Goal: Information Seeking & Learning: Check status

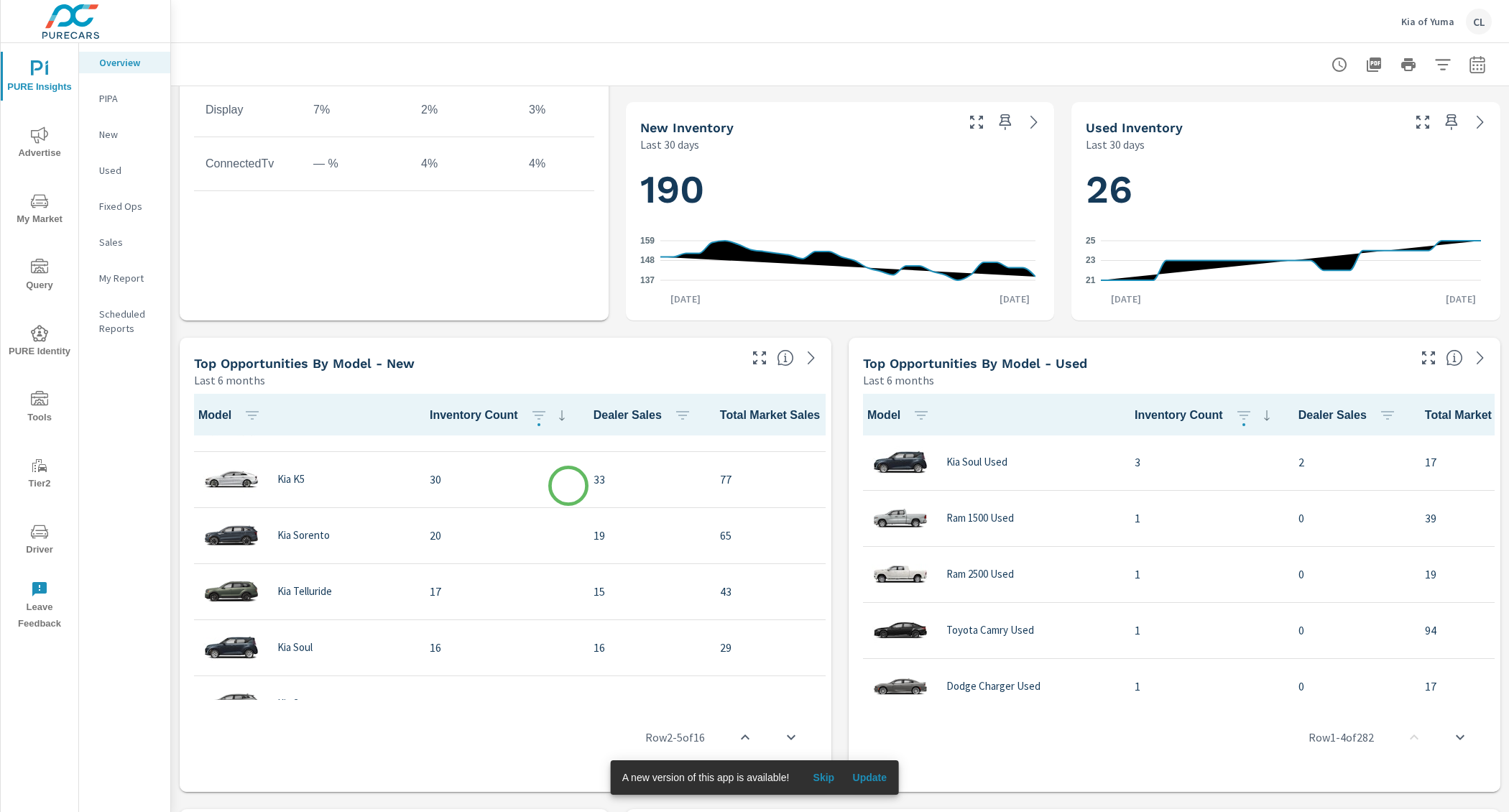
scroll to position [97, 0]
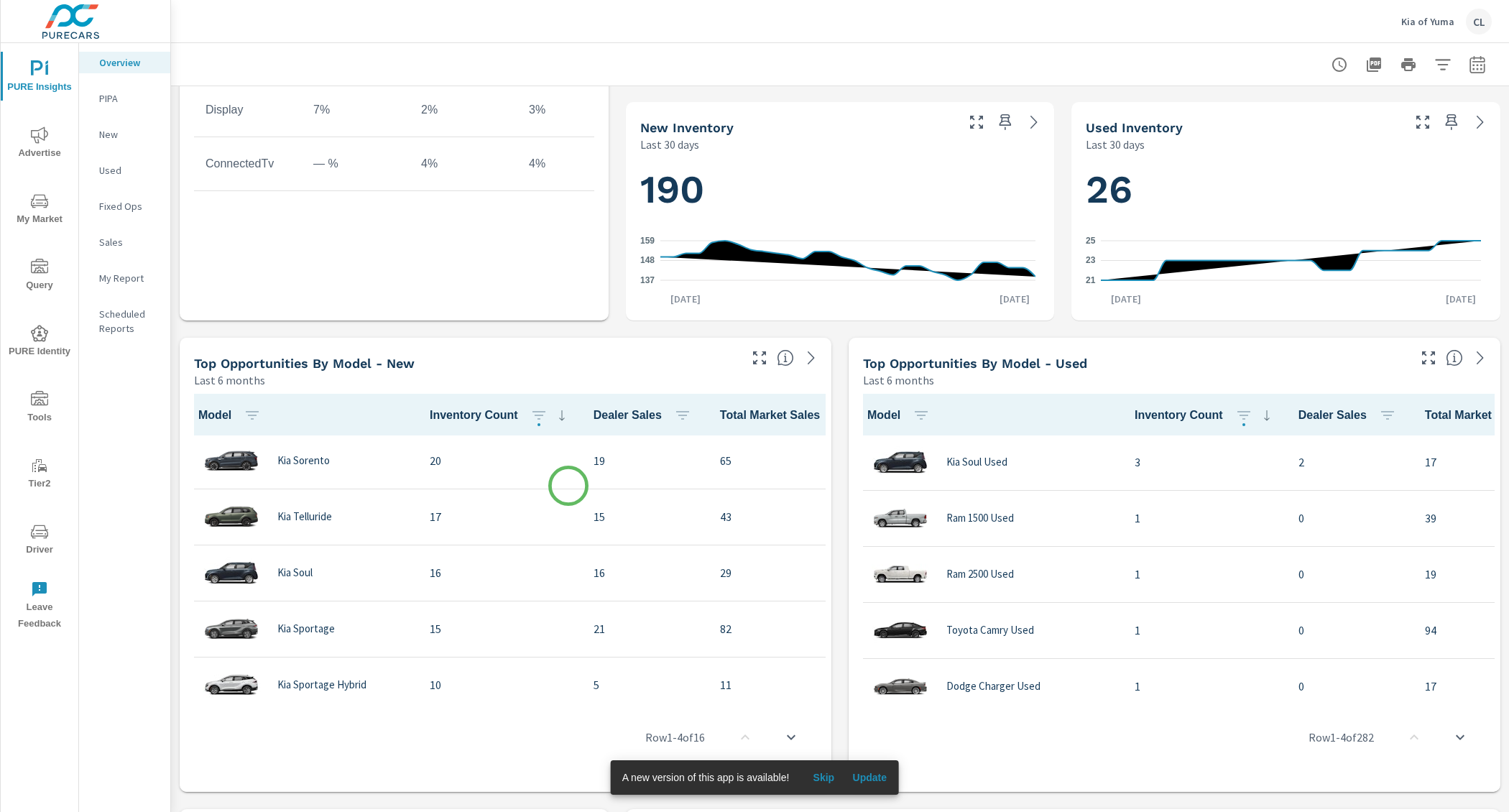
scroll to position [210, 0]
click at [1469, 67] on icon "button" at bounding box center [1477, 64] width 18 height 18
select select "Last 30 days"
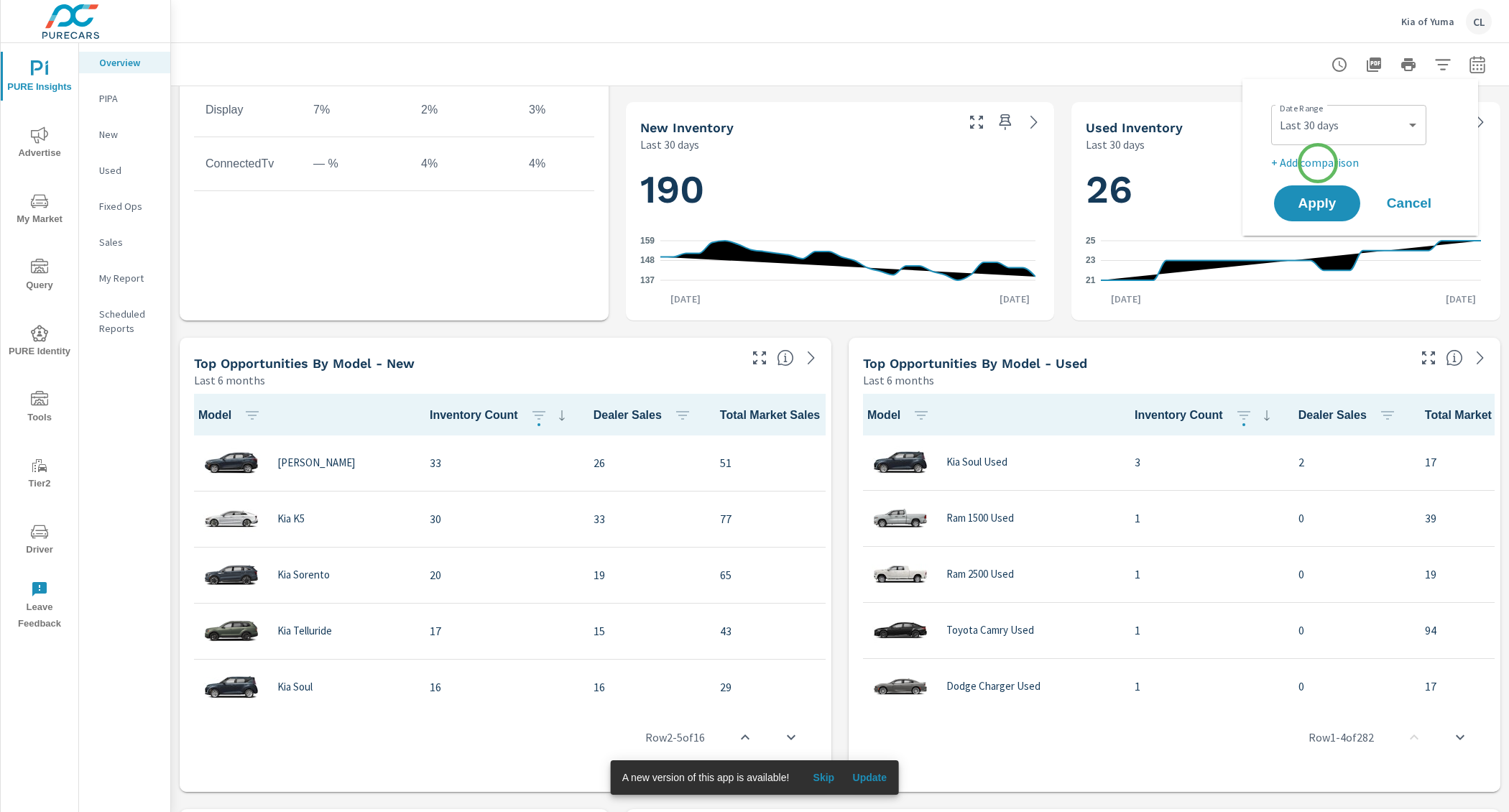
click at [1319, 162] on p "+ Add comparison" at bounding box center [1364, 162] width 184 height 18
select select "Previous period"
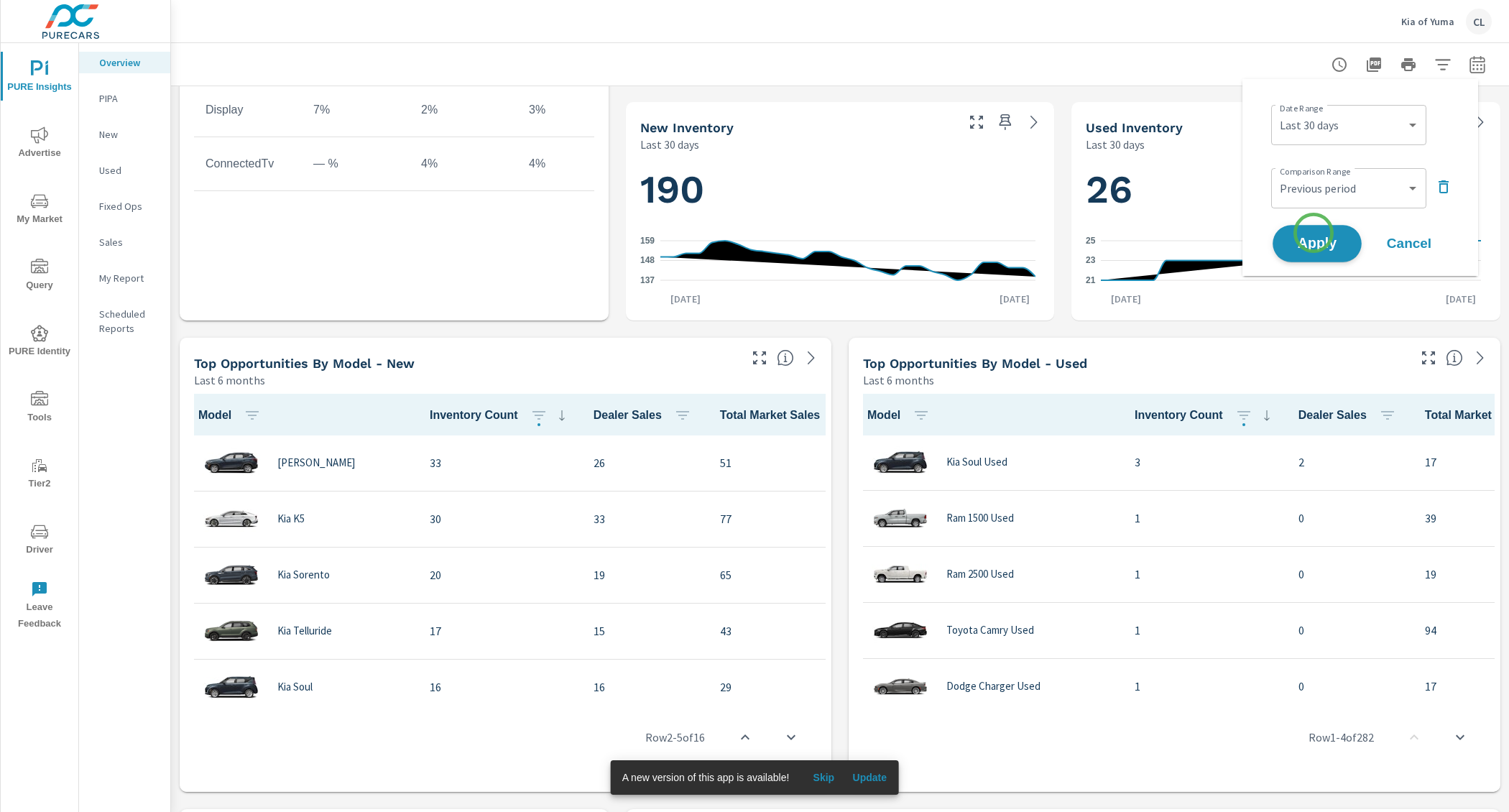
click at [1313, 237] on span "Apply" at bounding box center [1317, 244] width 59 height 14
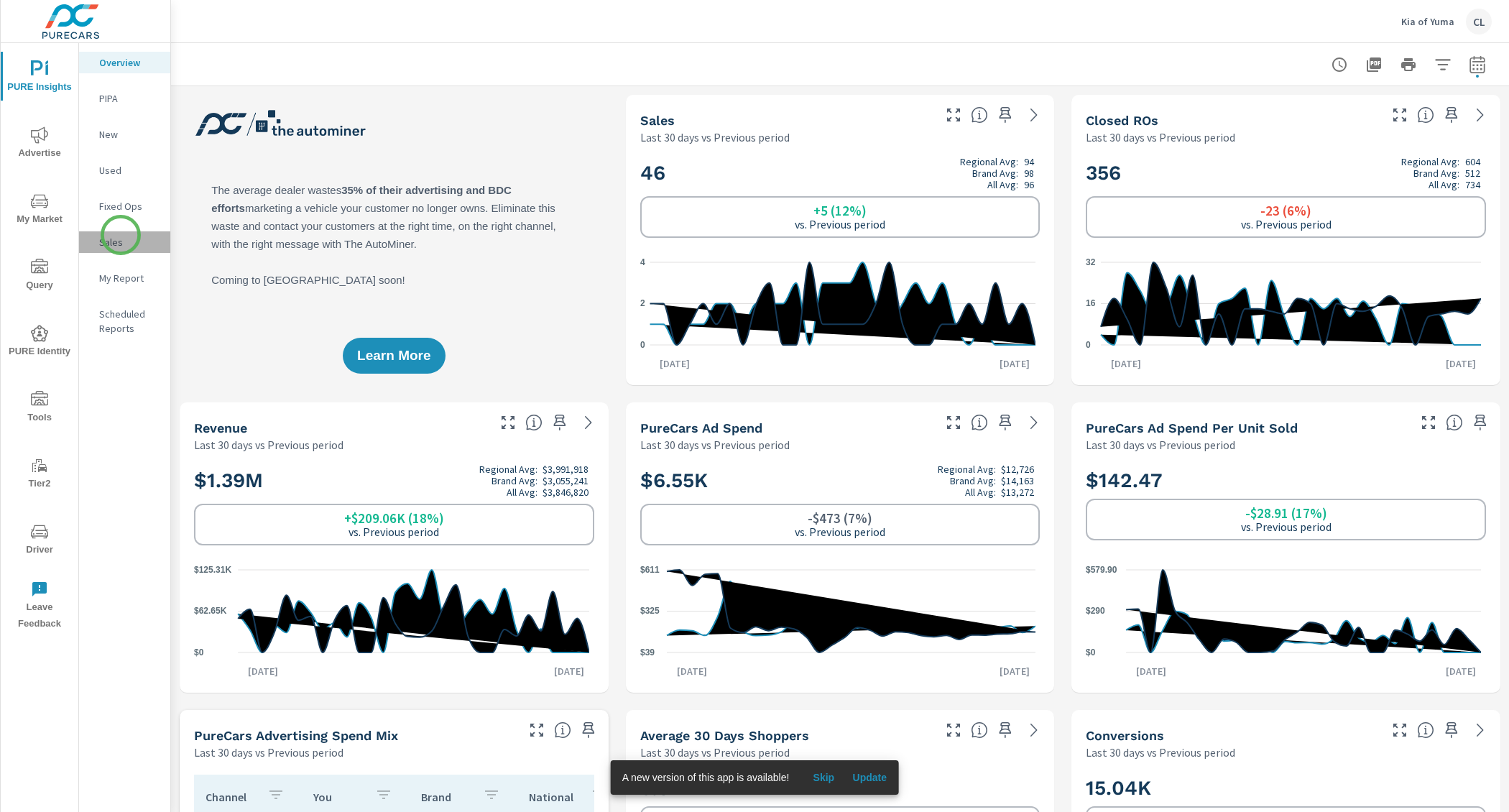
click at [121, 235] on p "Sales" at bounding box center [129, 241] width 60 height 14
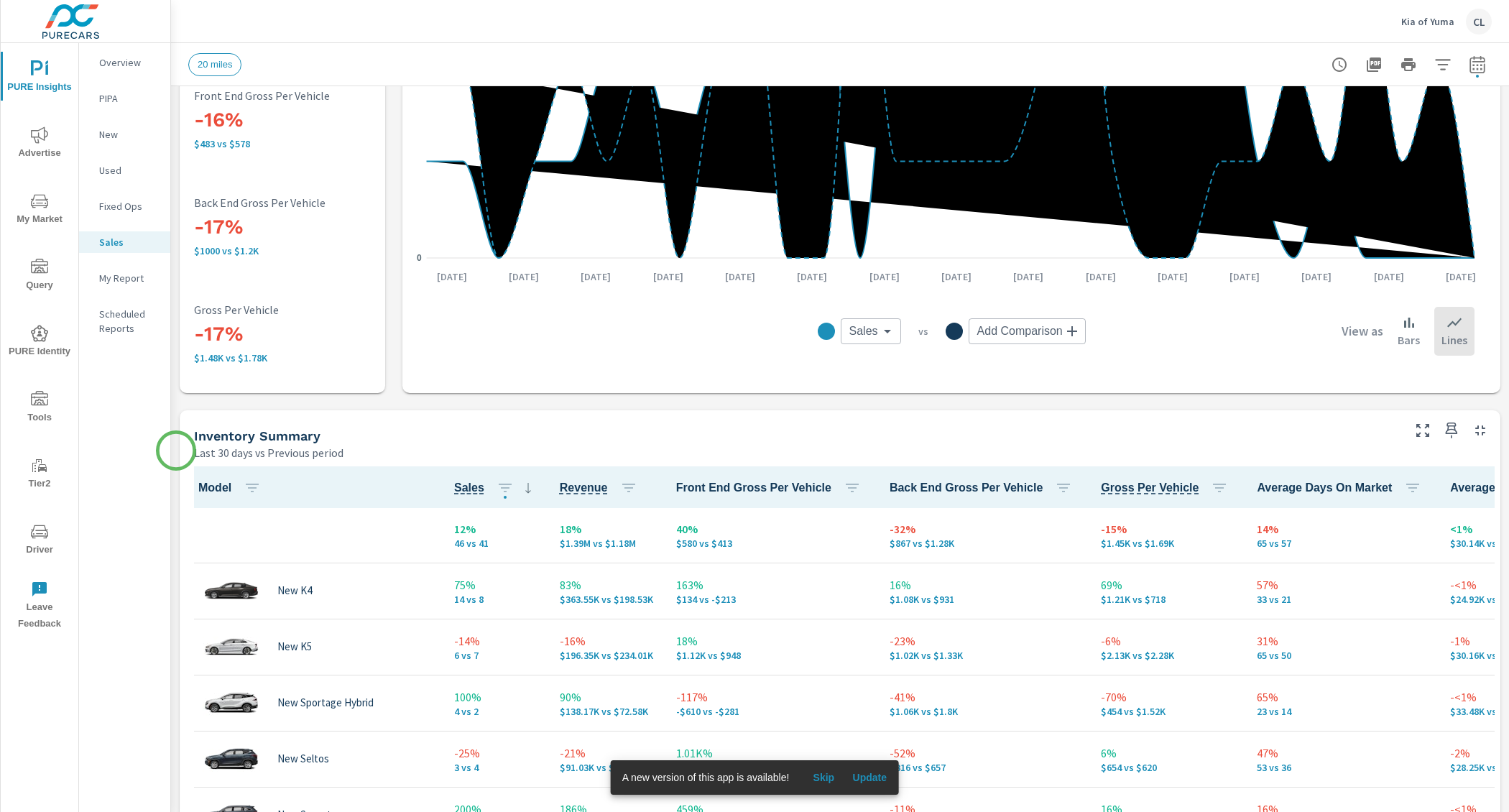
scroll to position [486, 0]
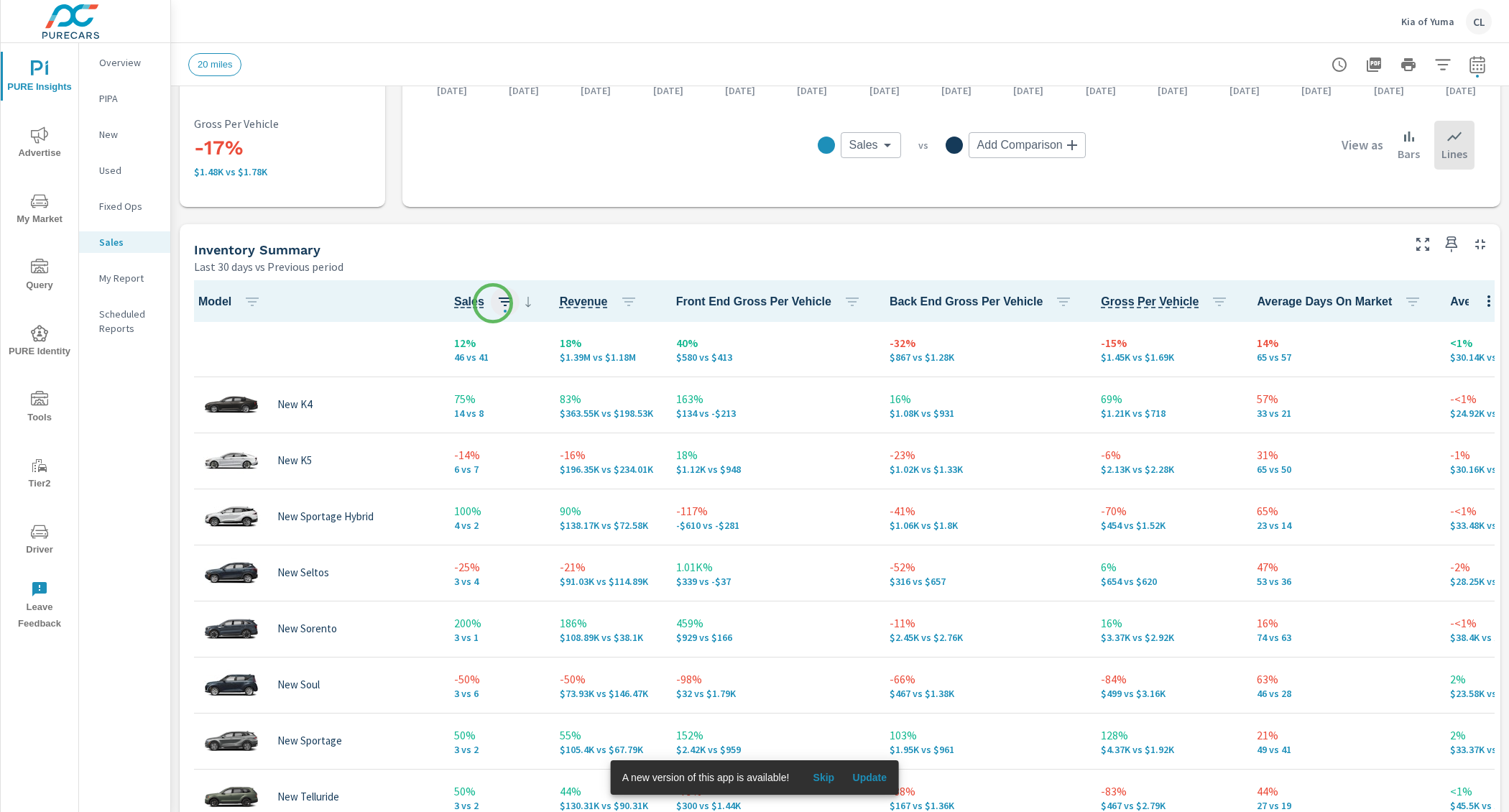
click at [496, 303] on icon "button" at bounding box center [505, 302] width 18 height 18
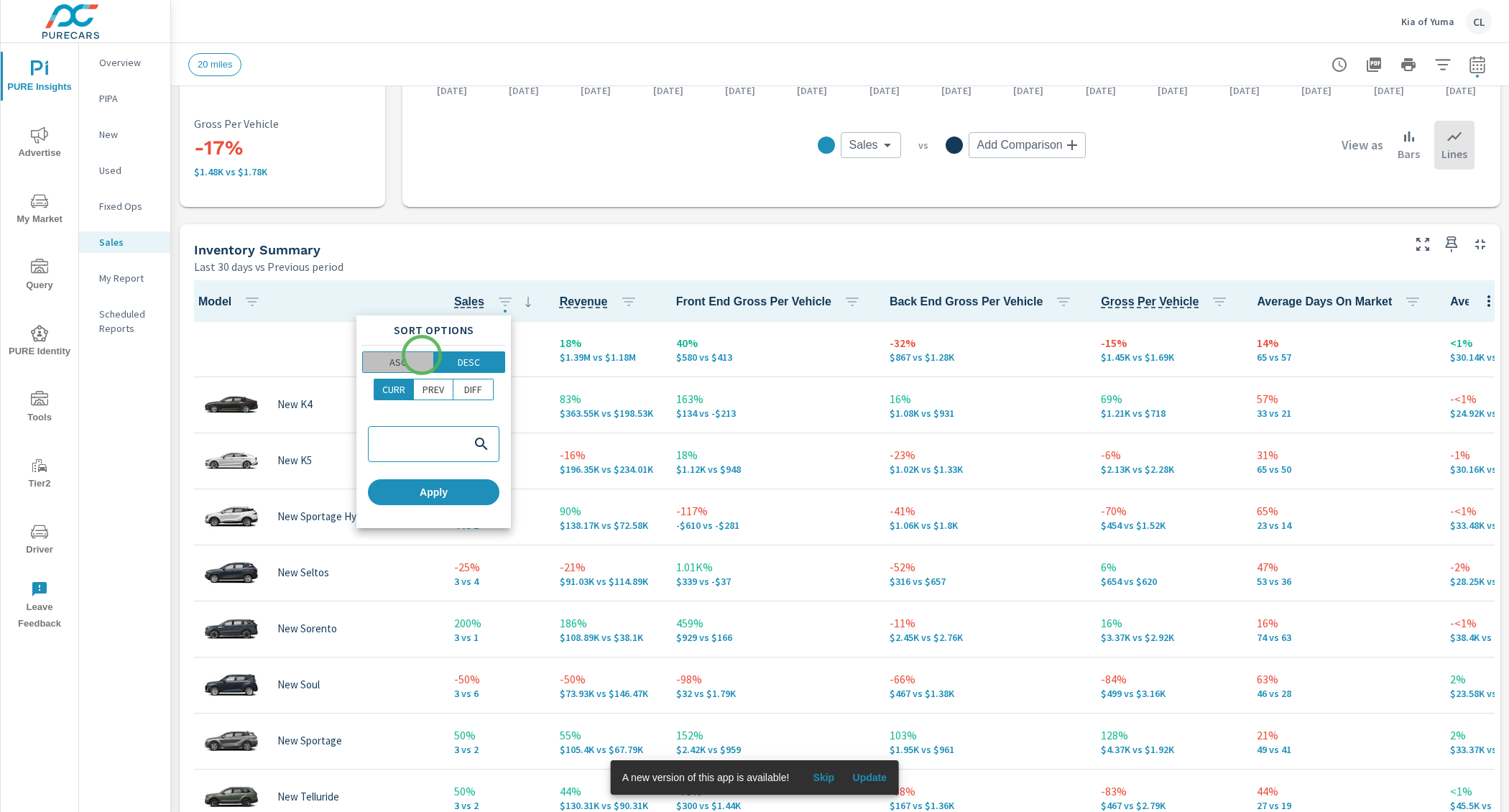
click at [422, 355] on span "ASC" at bounding box center [398, 361] width 61 height 14
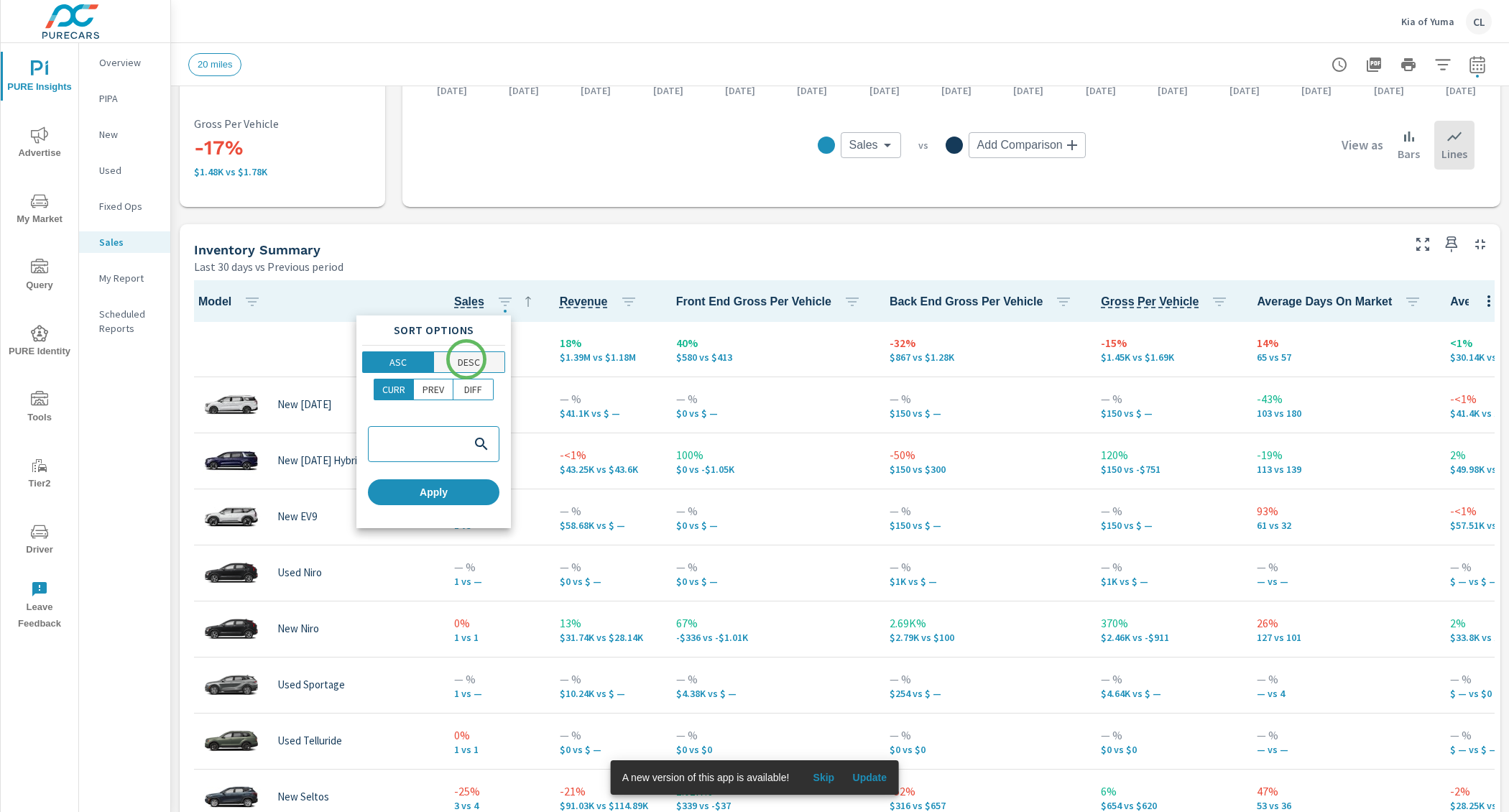
click at [467, 359] on p "DESC" at bounding box center [469, 361] width 22 height 14
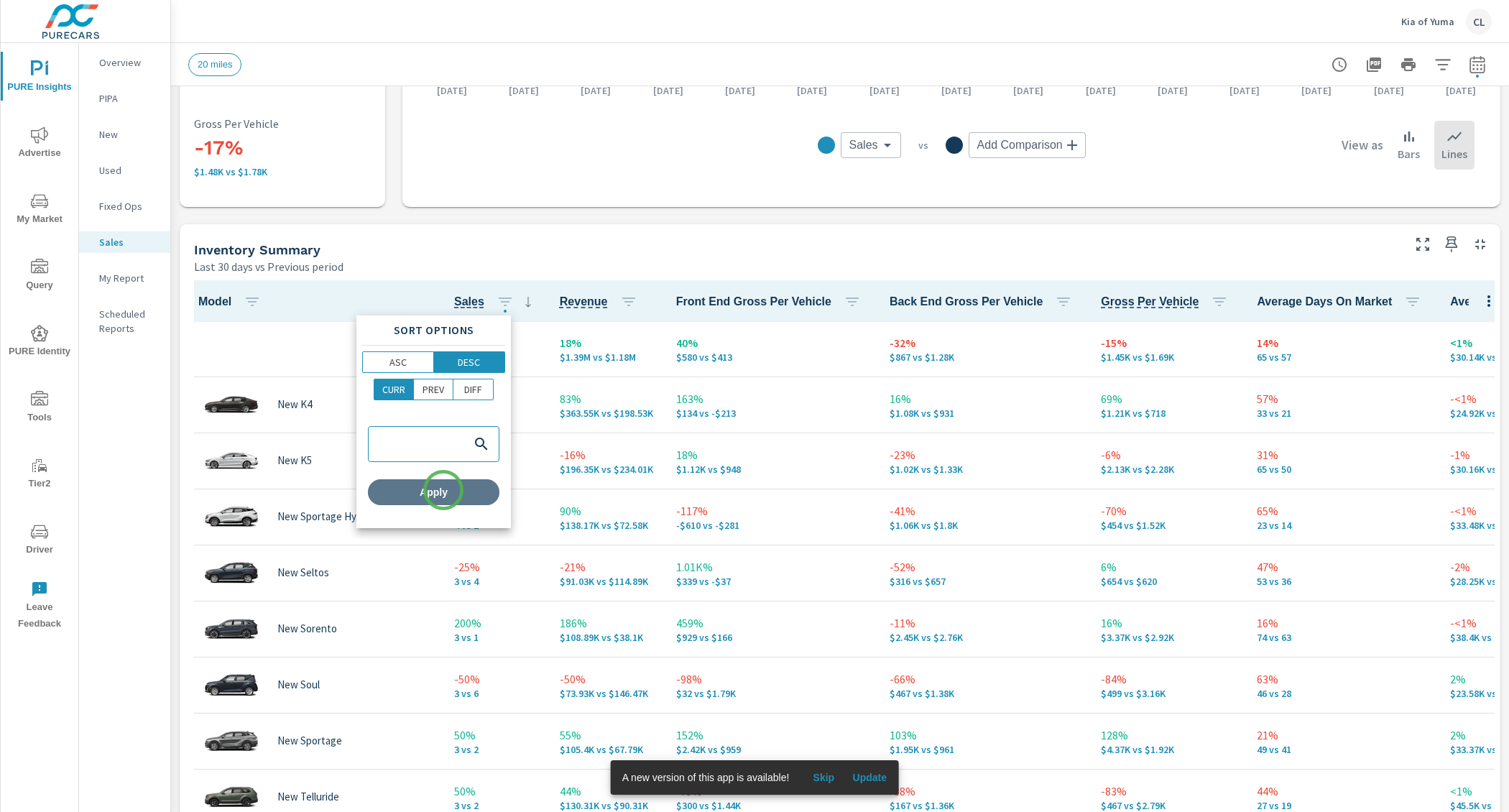
click at [443, 490] on span "Apply" at bounding box center [433, 493] width 120 height 13
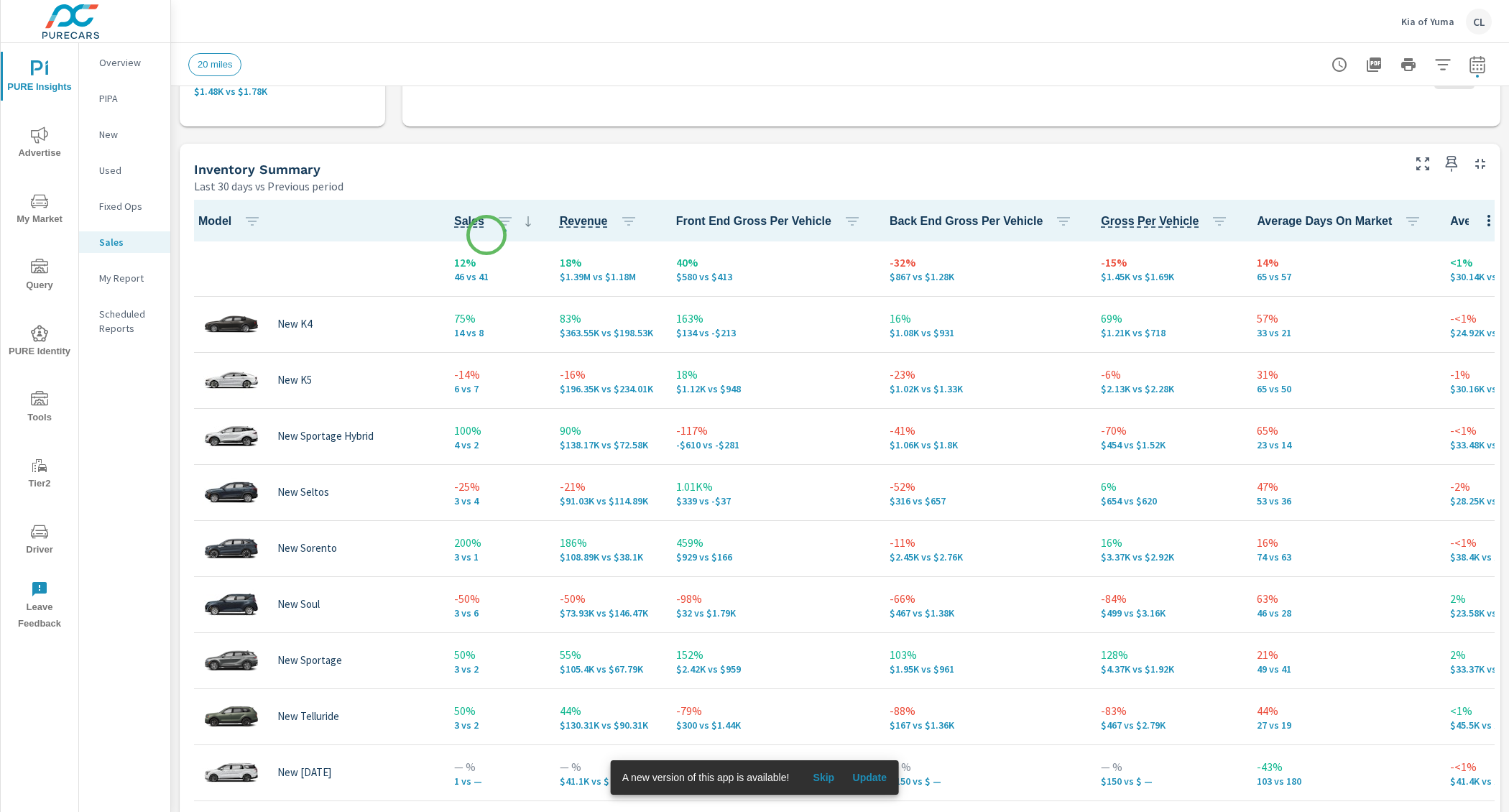
scroll to position [593, 0]
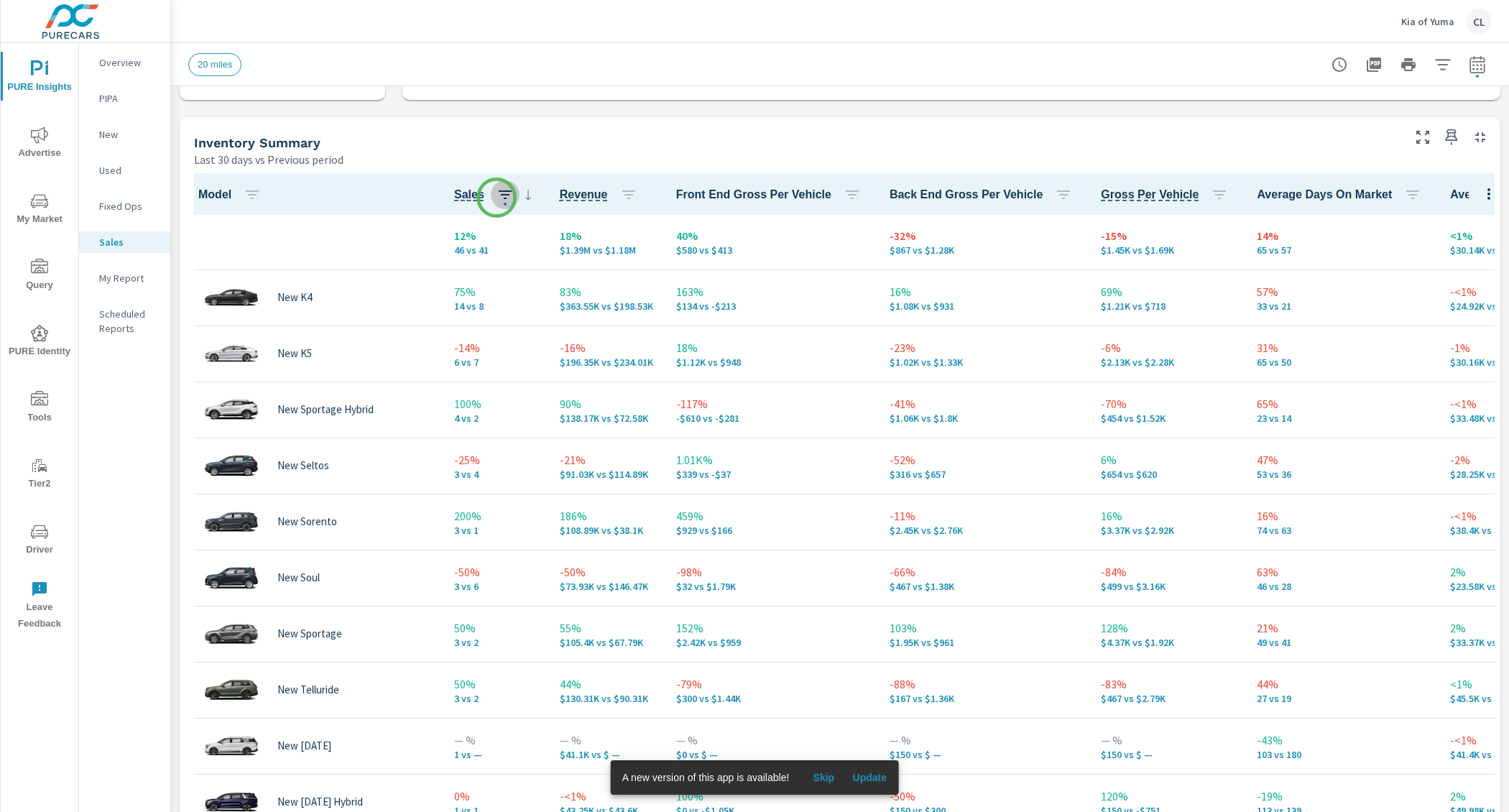
click at [498, 197] on icon "button" at bounding box center [505, 194] width 13 height 8
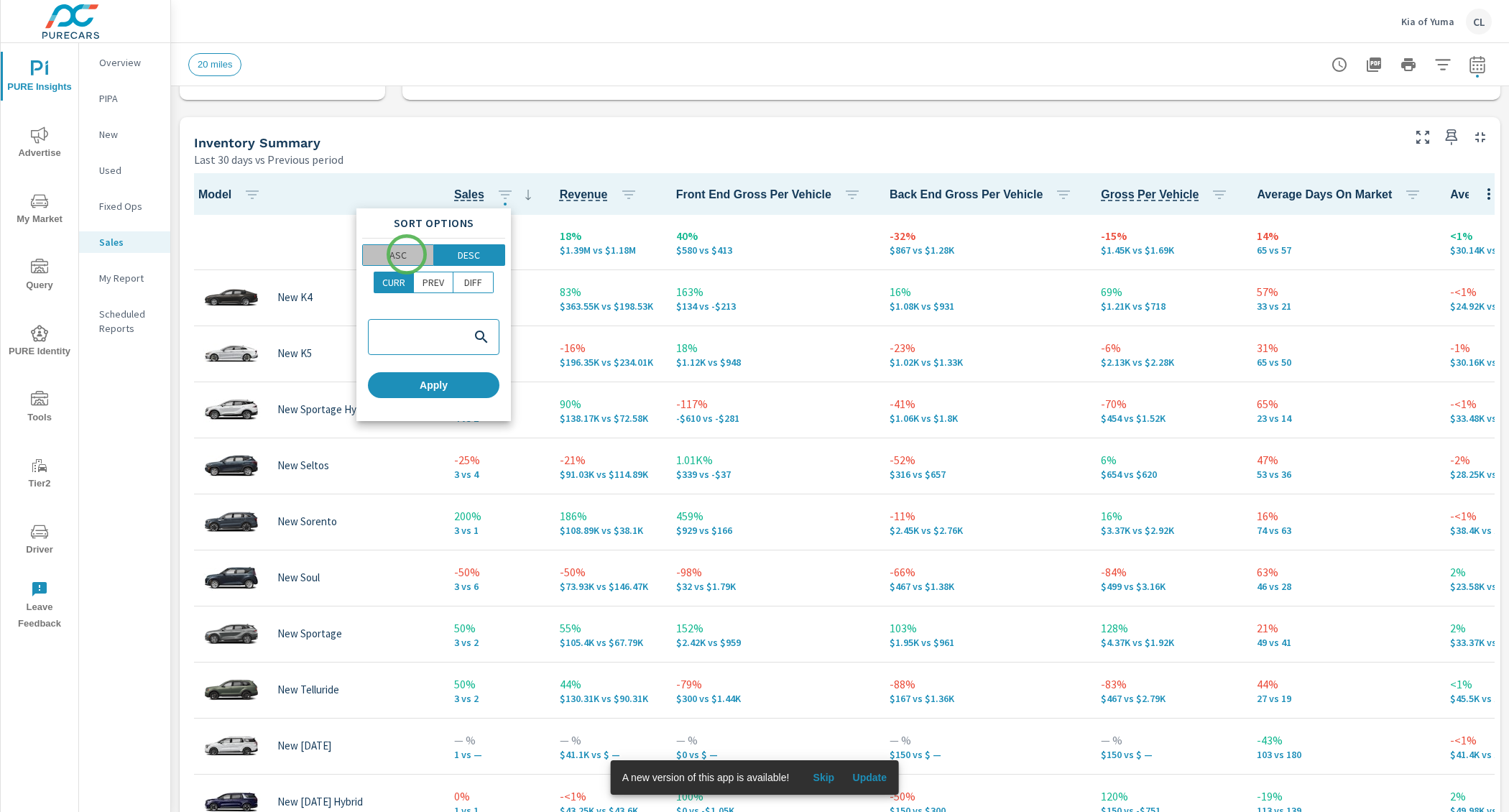
click at [407, 254] on span "ASC" at bounding box center [398, 254] width 61 height 14
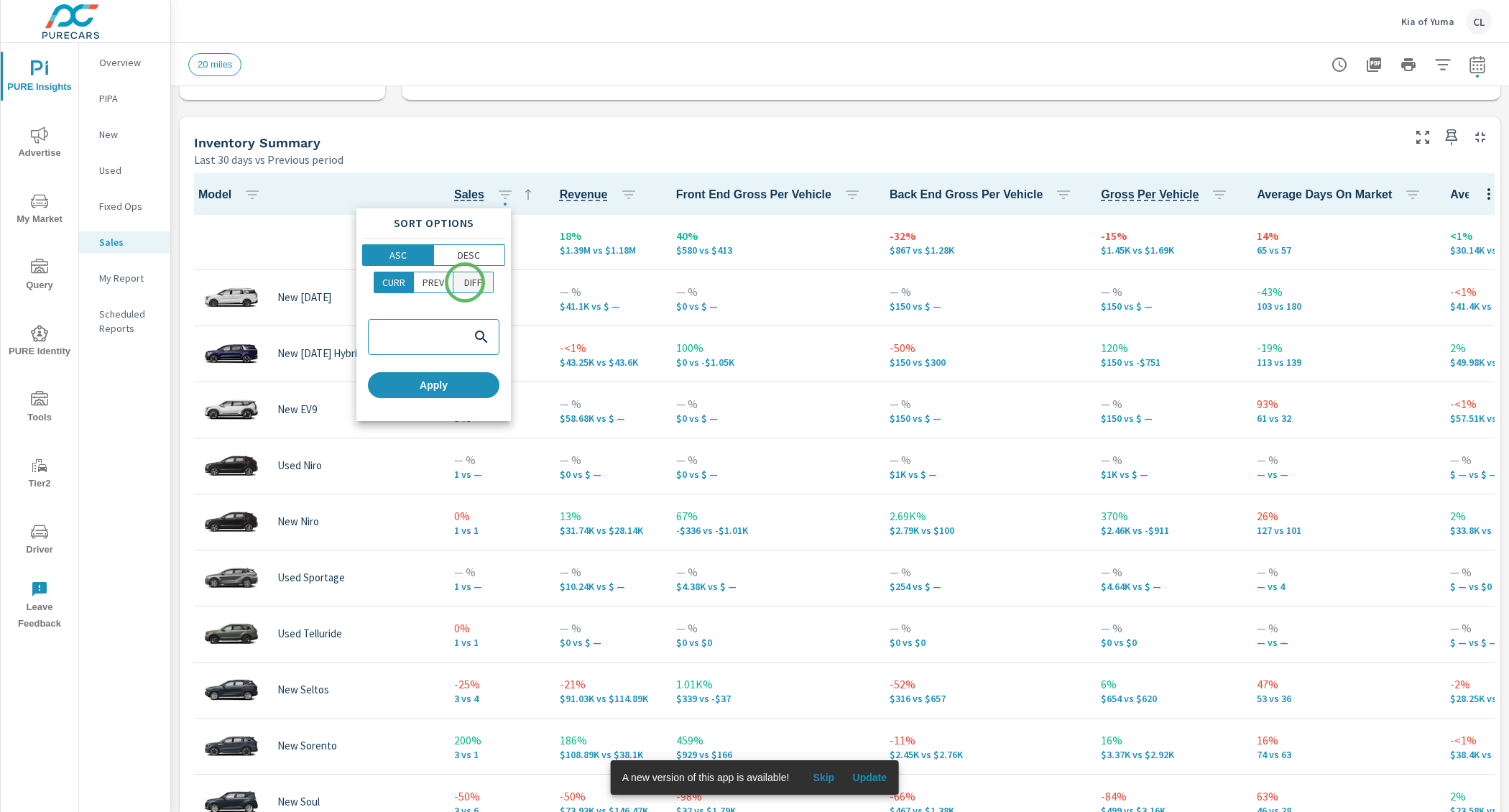
click at [465, 282] on p "DIFF" at bounding box center [472, 282] width 18 height 14
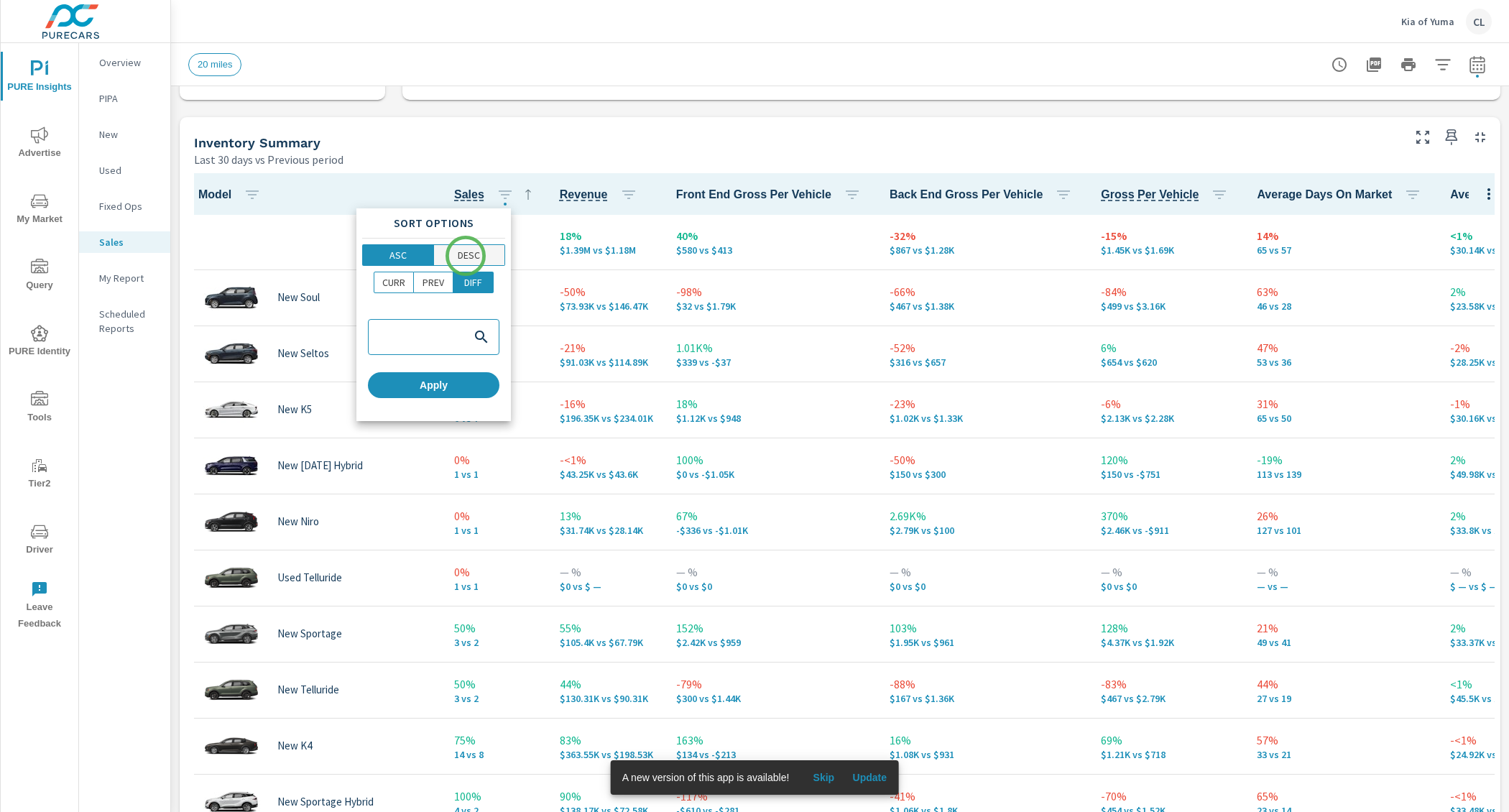
click at [466, 253] on p "DESC" at bounding box center [469, 254] width 22 height 14
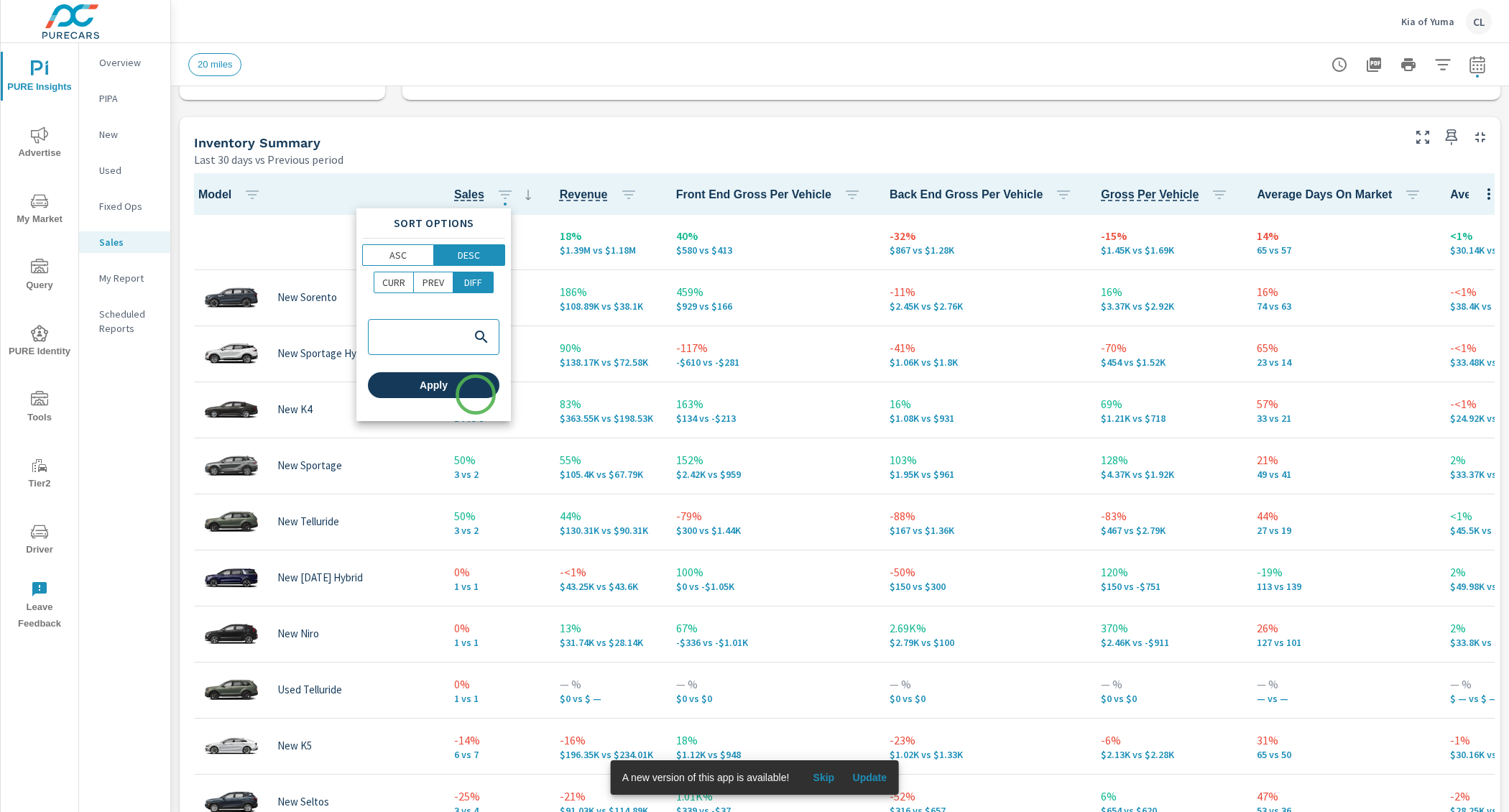
click at [476, 395] on button "Apply" at bounding box center [433, 386] width 131 height 26
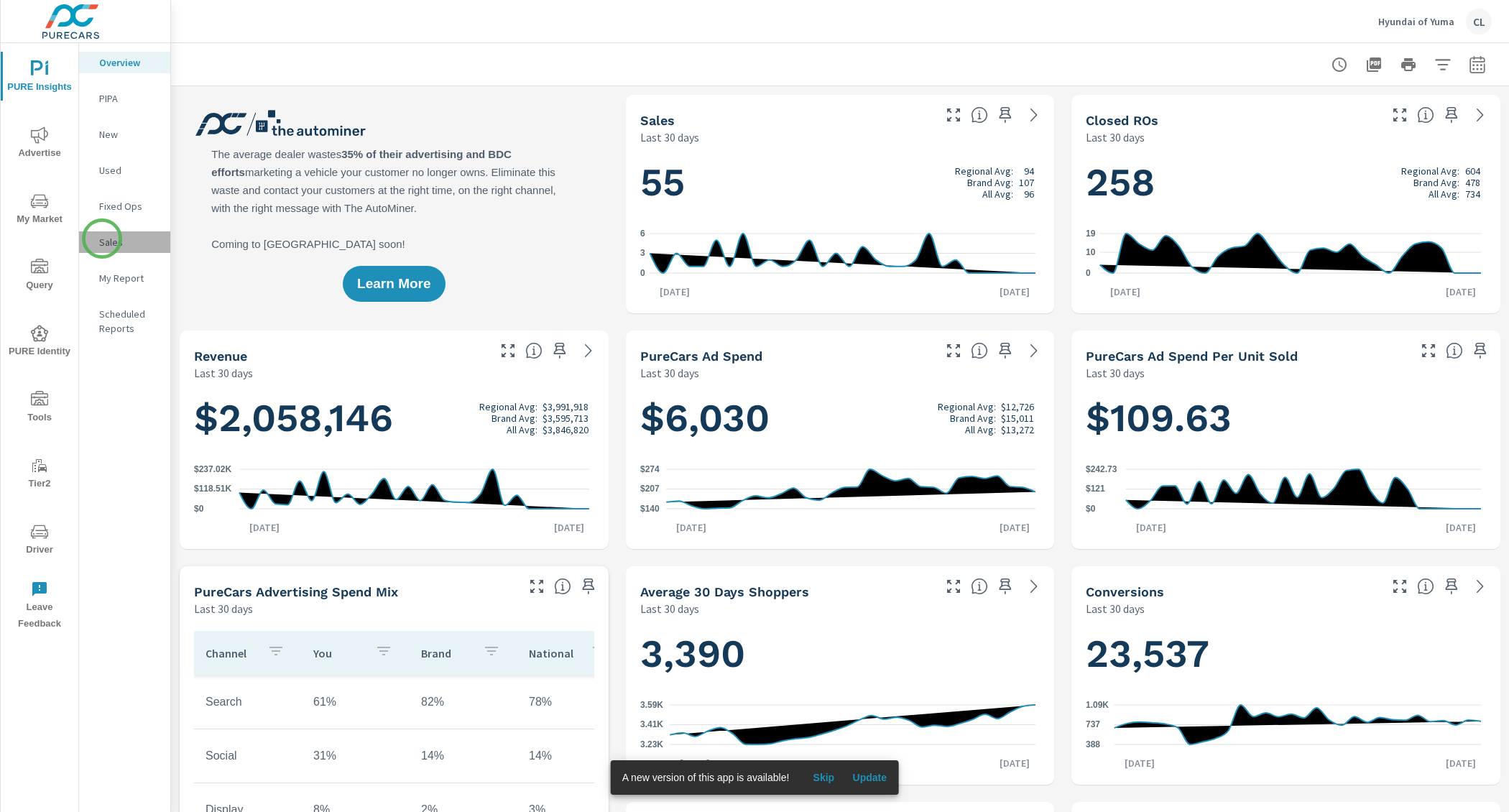
click at [102, 238] on p "Sales" at bounding box center [129, 241] width 60 height 14
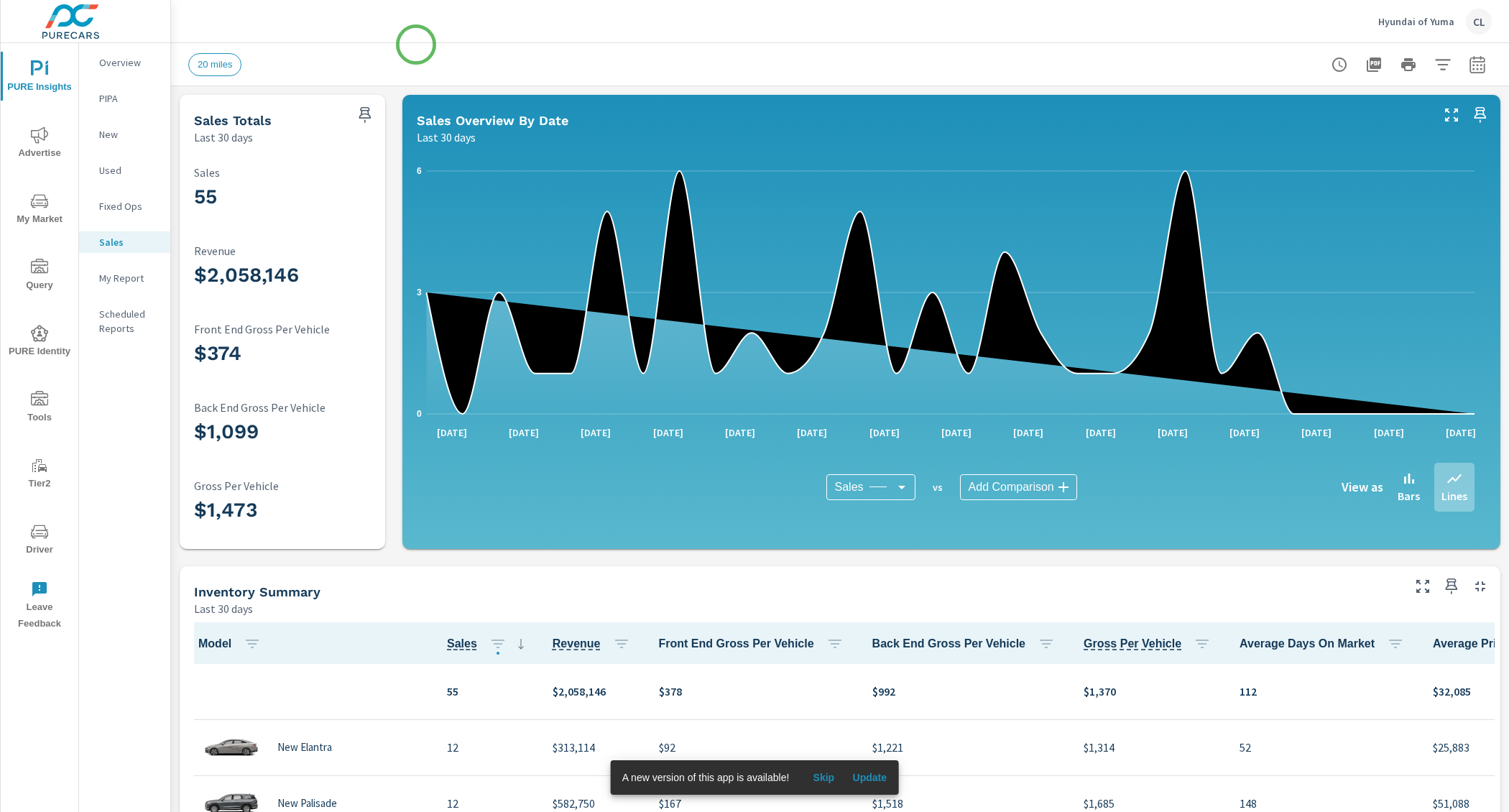
scroll to position [1, 0]
click at [1473, 69] on icon "button" at bounding box center [1477, 67] width 9 height 6
select select "Last 30 days"
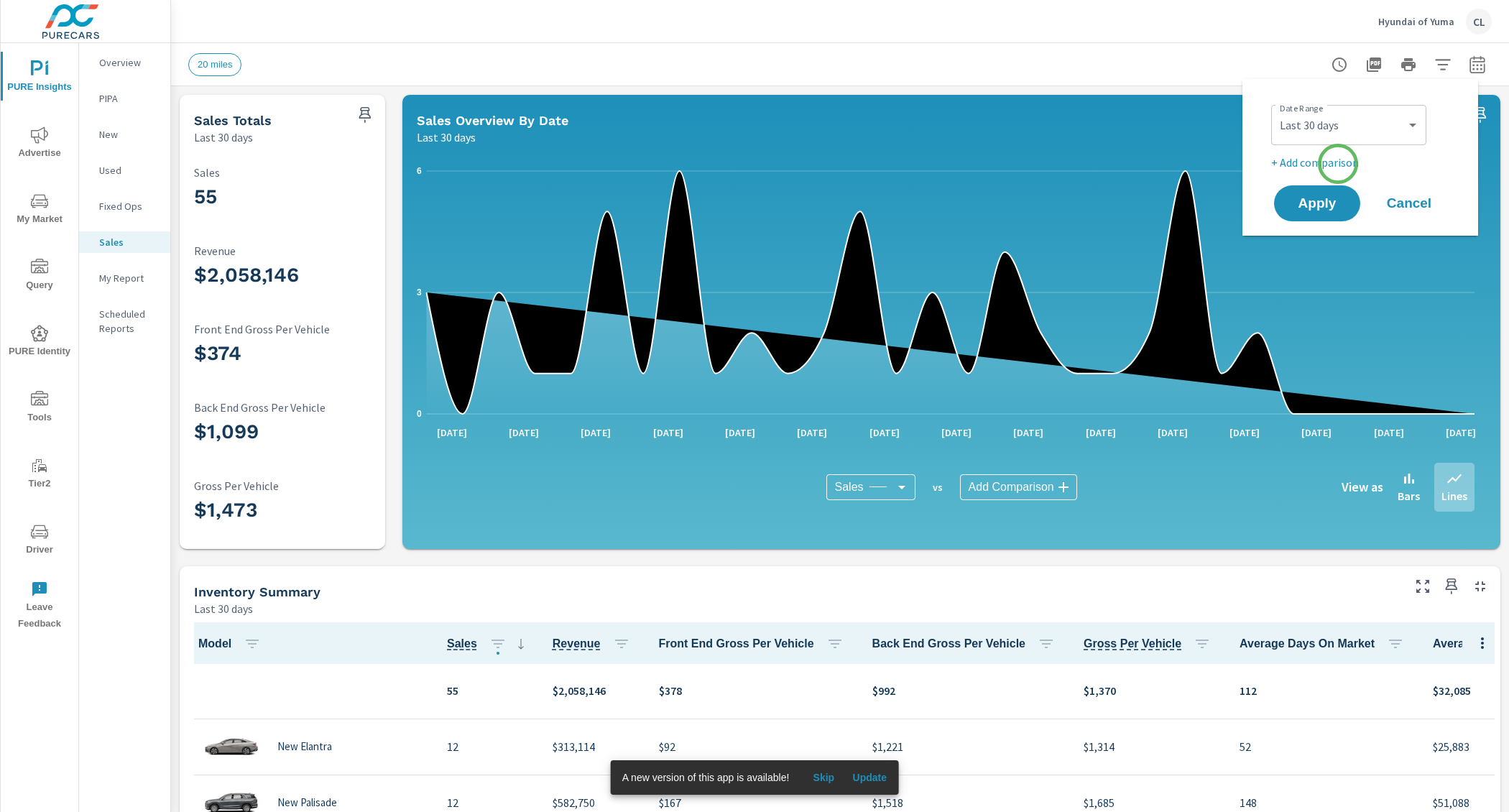
click at [1339, 164] on p "+ Add comparison" at bounding box center [1364, 162] width 184 height 18
select select "Previous period"
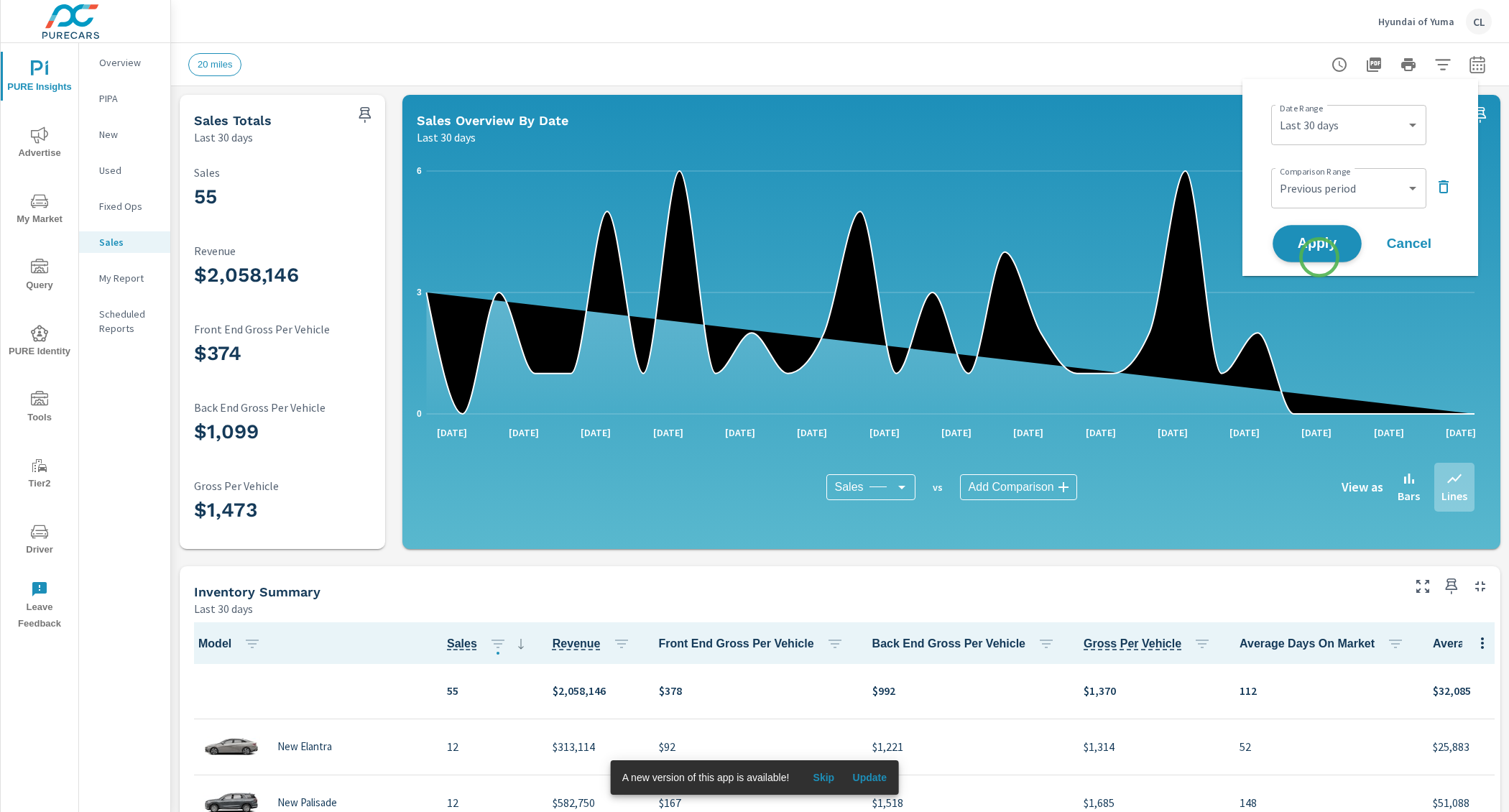
click at [1319, 257] on button "Apply" at bounding box center [1318, 244] width 89 height 37
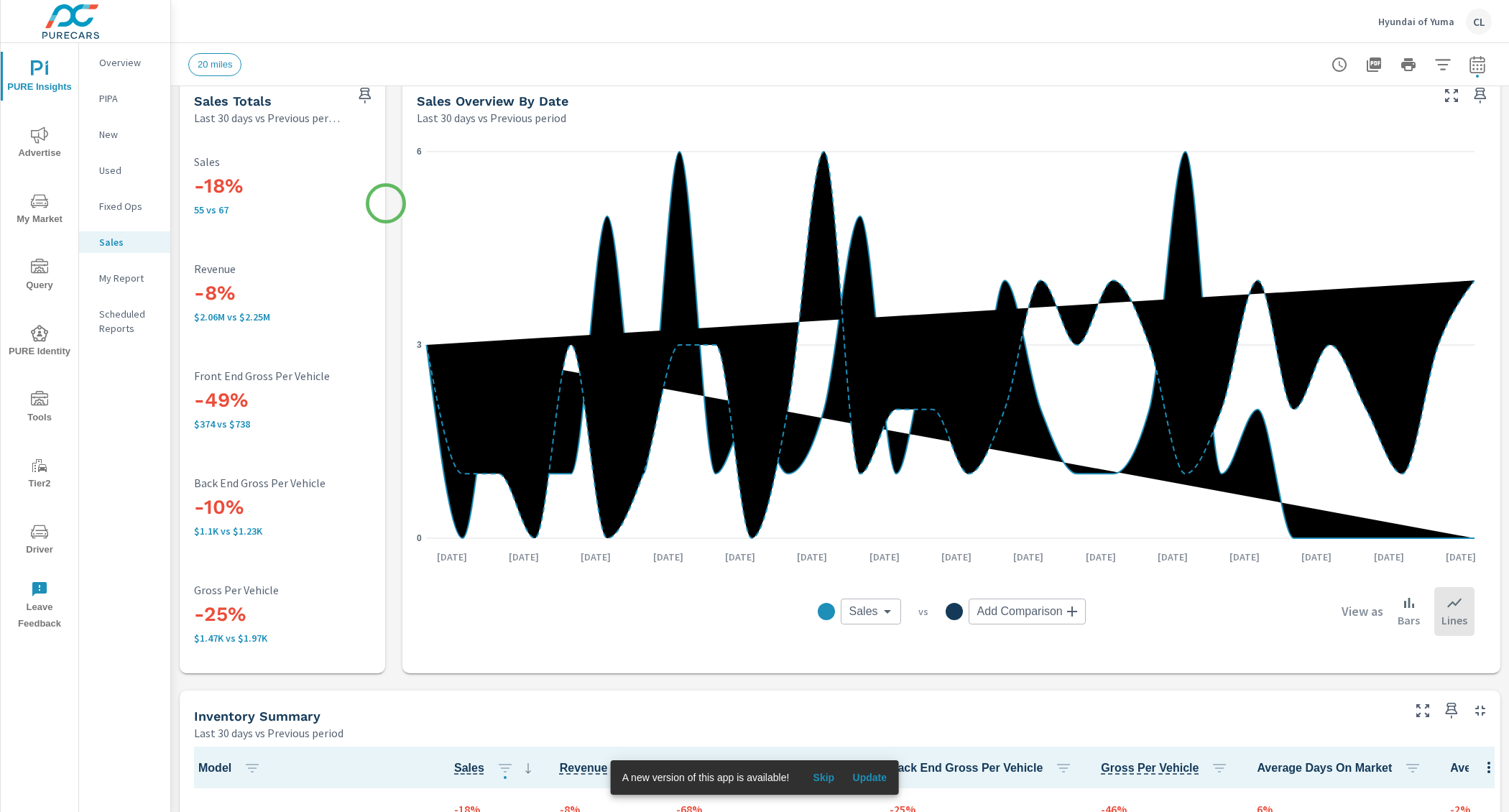
scroll to position [489, 0]
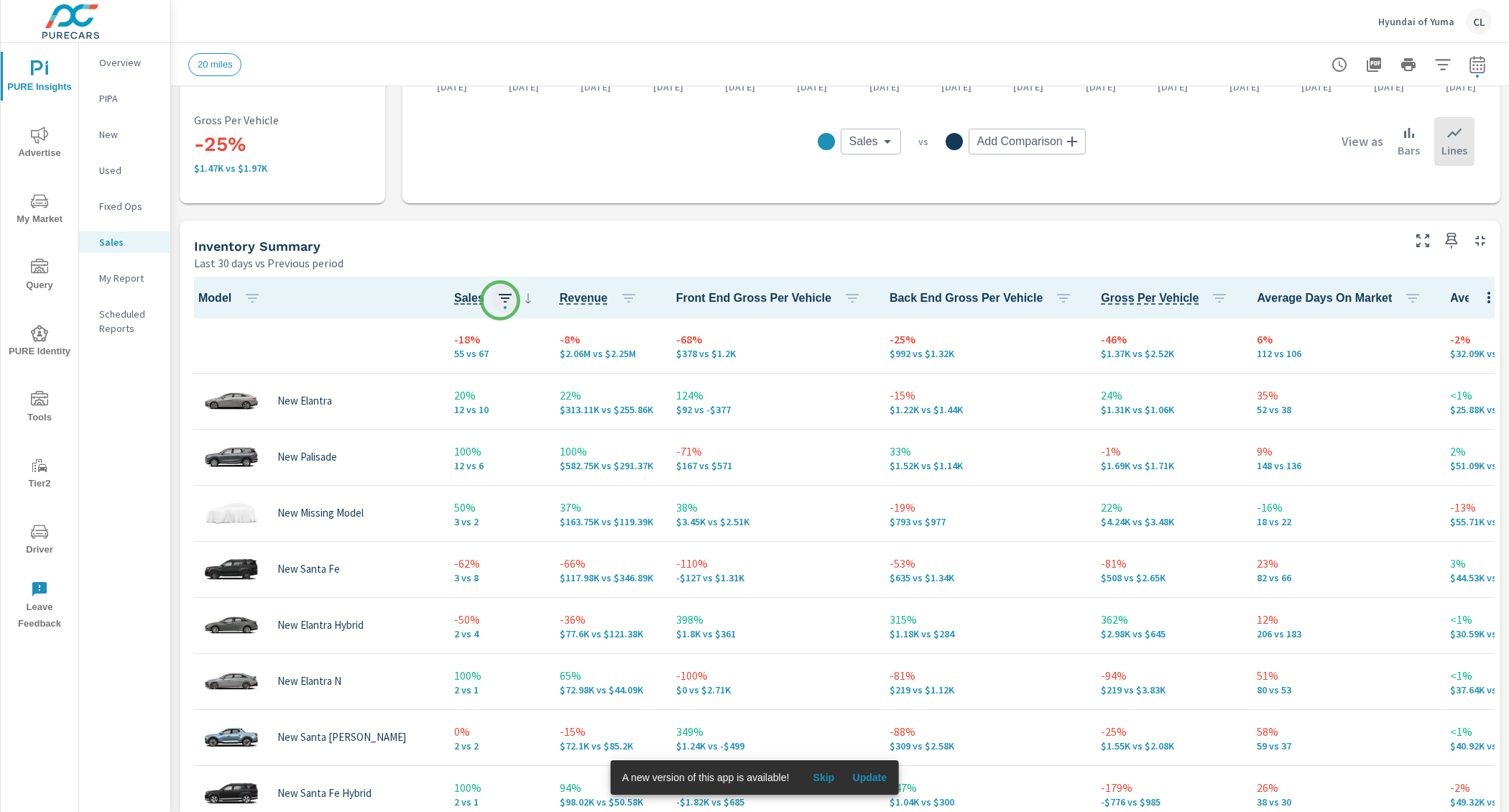
click at [501, 300] on icon "button" at bounding box center [505, 298] width 18 height 18
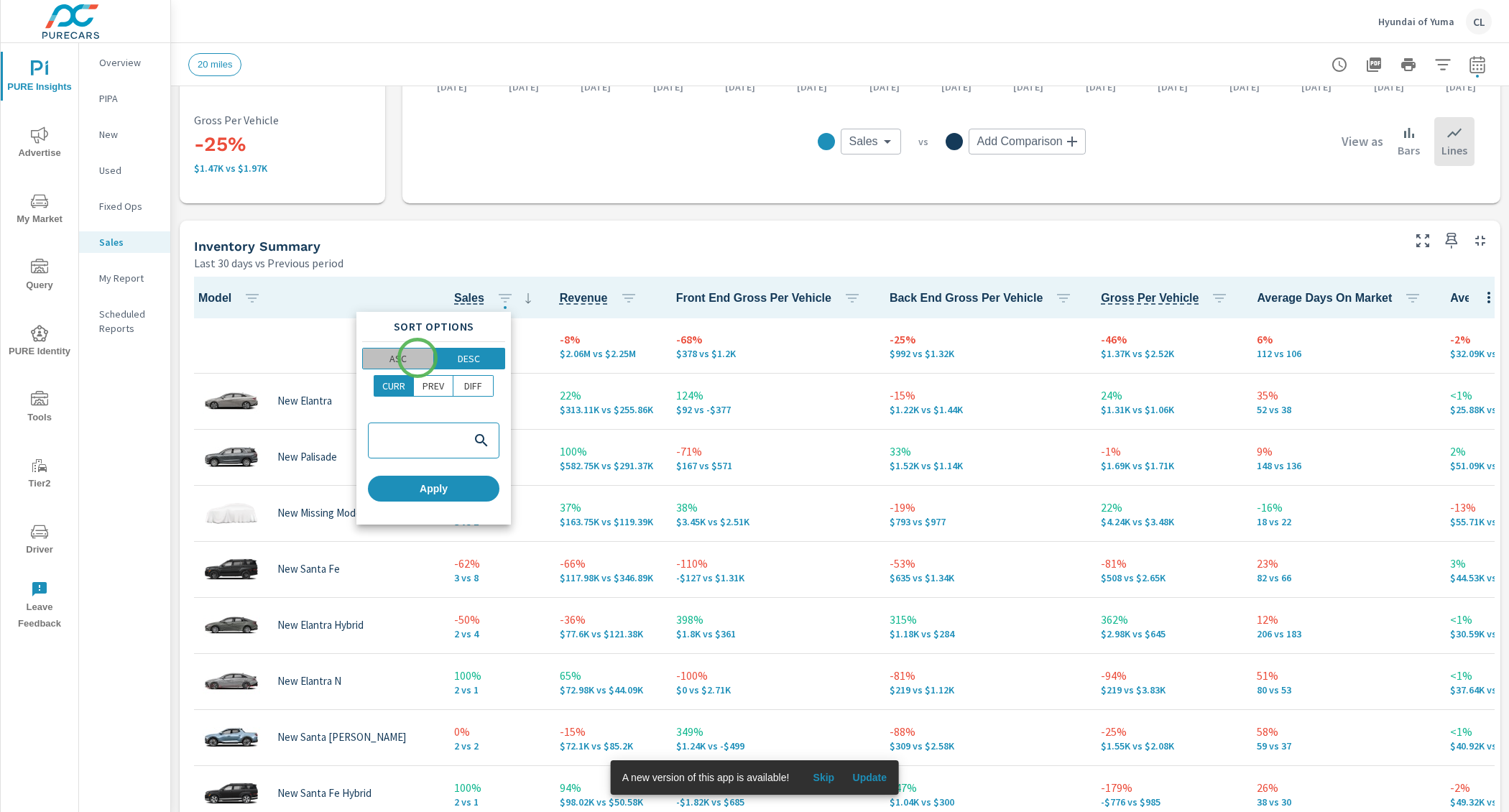
click at [417, 358] on span "ASC" at bounding box center [398, 358] width 61 height 14
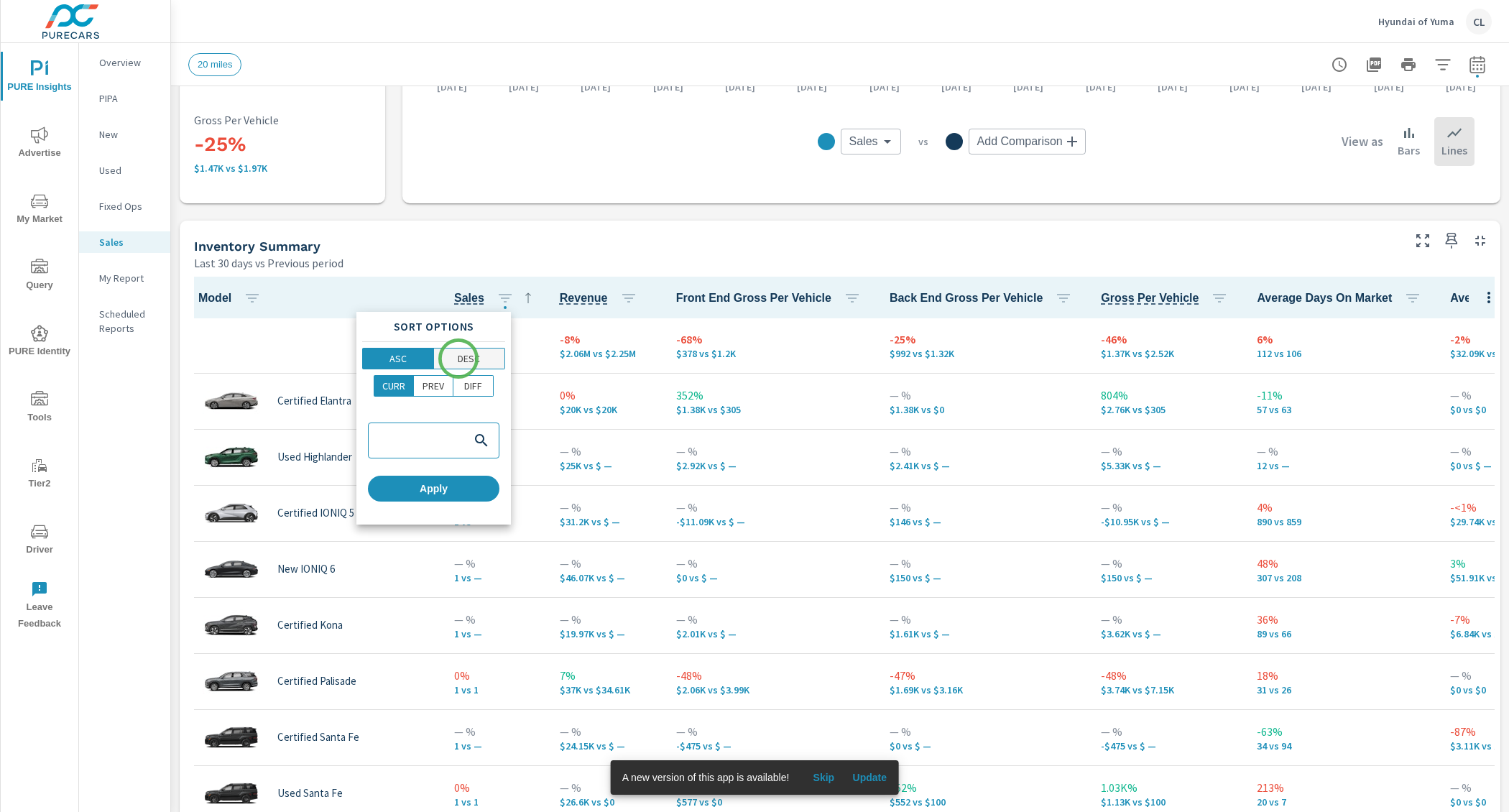
click at [458, 359] on p "DESC" at bounding box center [469, 358] width 22 height 14
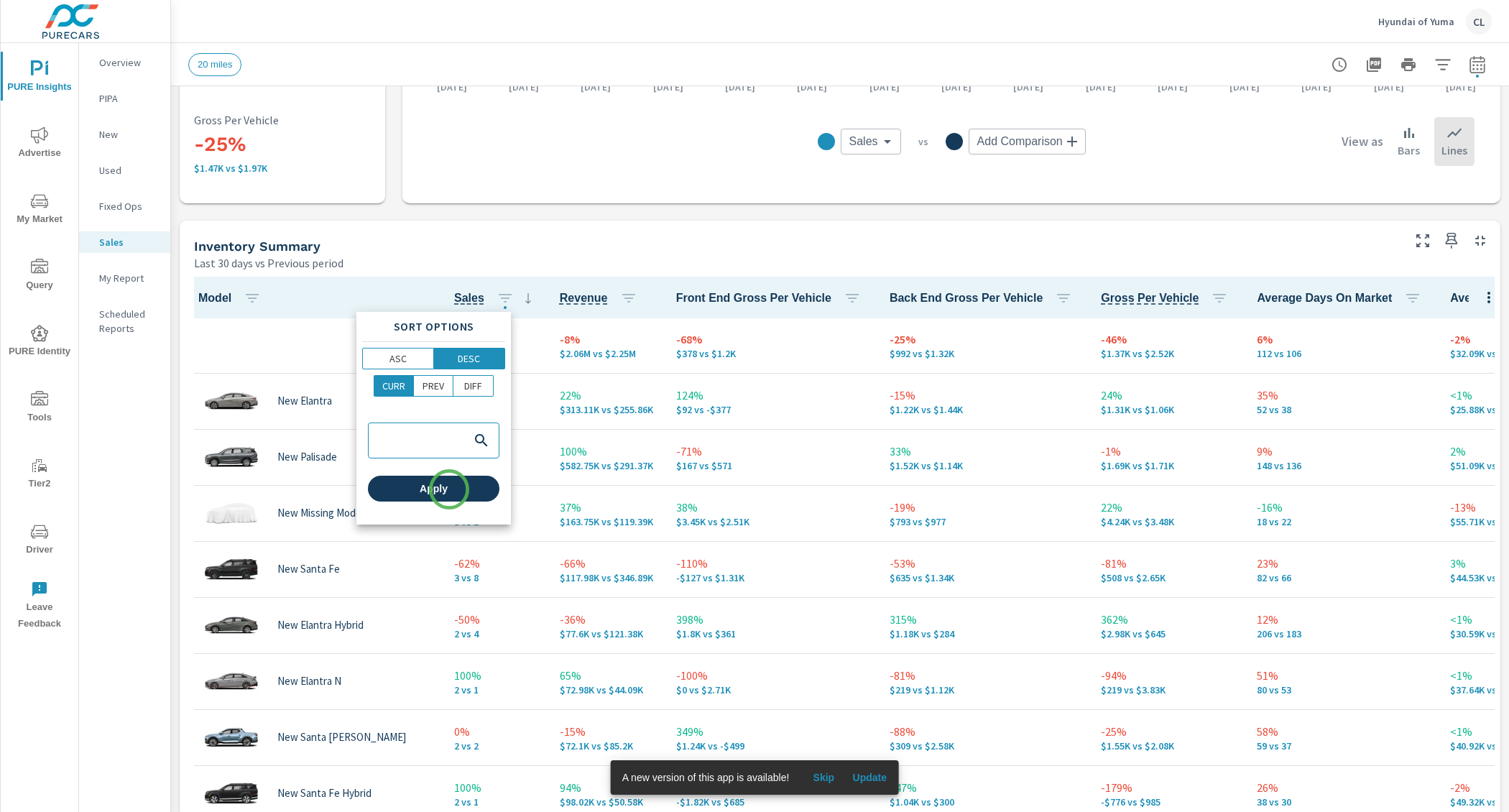
click at [449, 489] on span "Apply" at bounding box center [433, 489] width 120 height 13
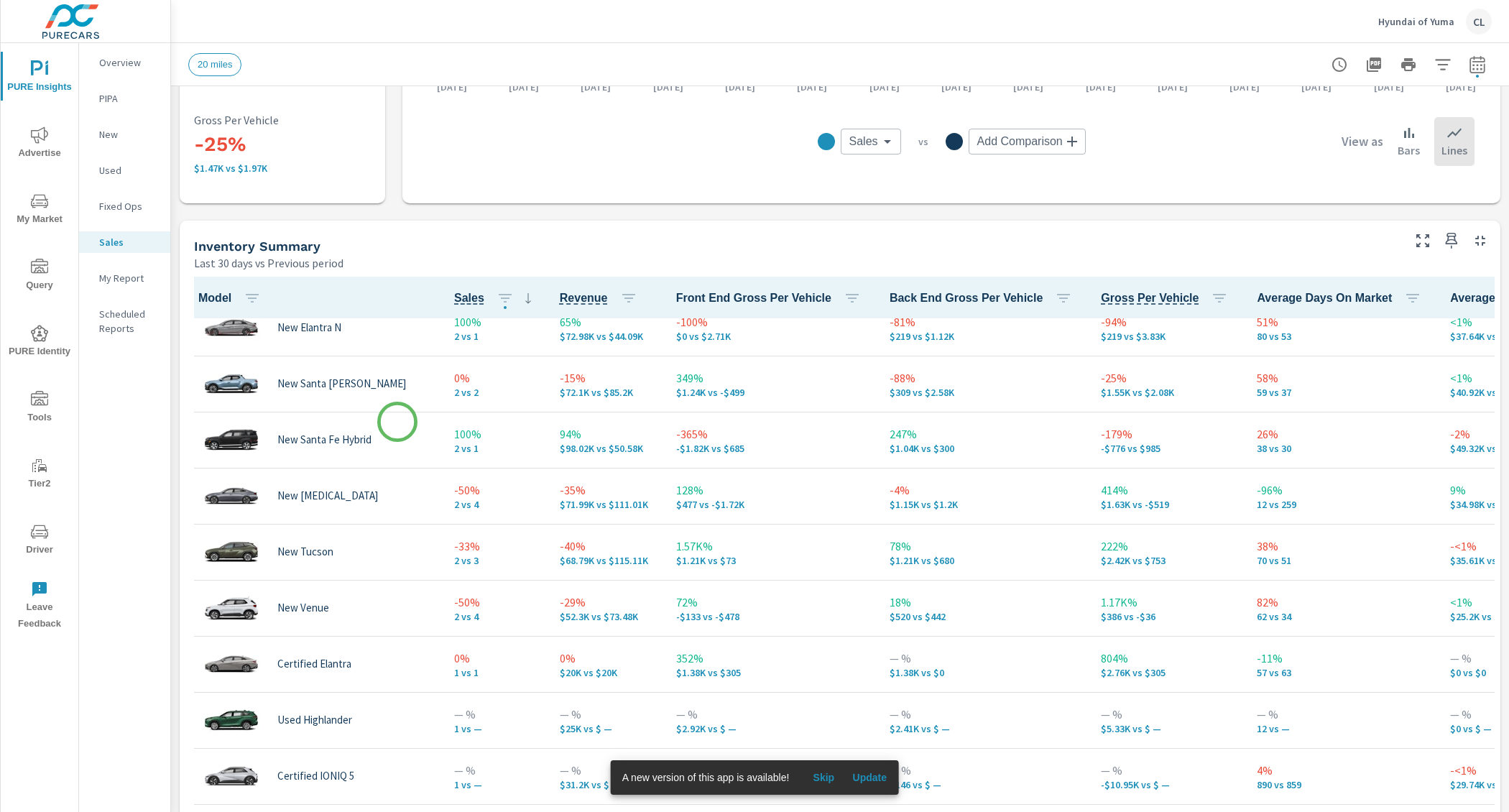
scroll to position [358, 0]
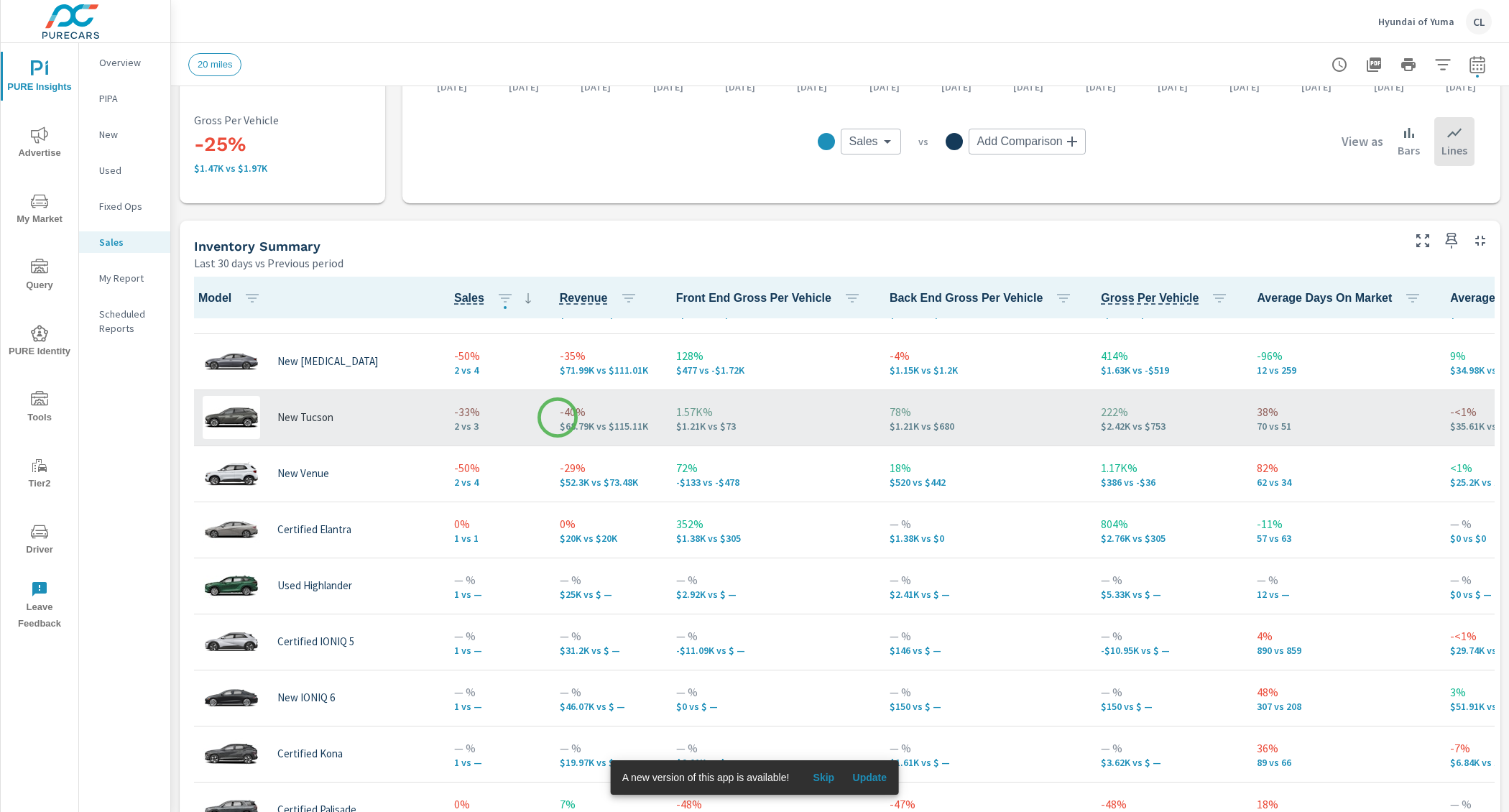
scroll to position [489, 0]
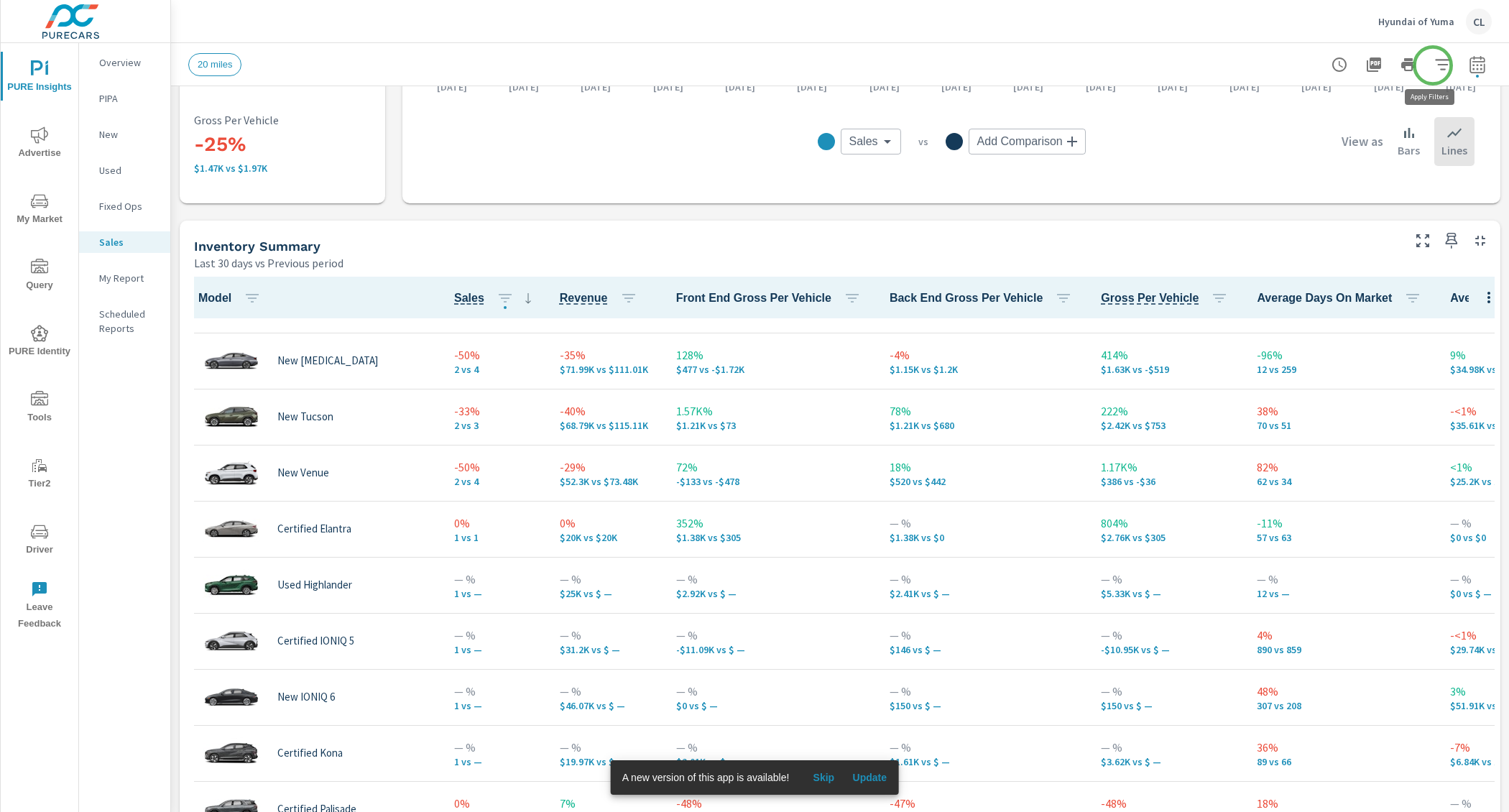
click at [1434, 65] on icon "button" at bounding box center [1443, 64] width 18 height 18
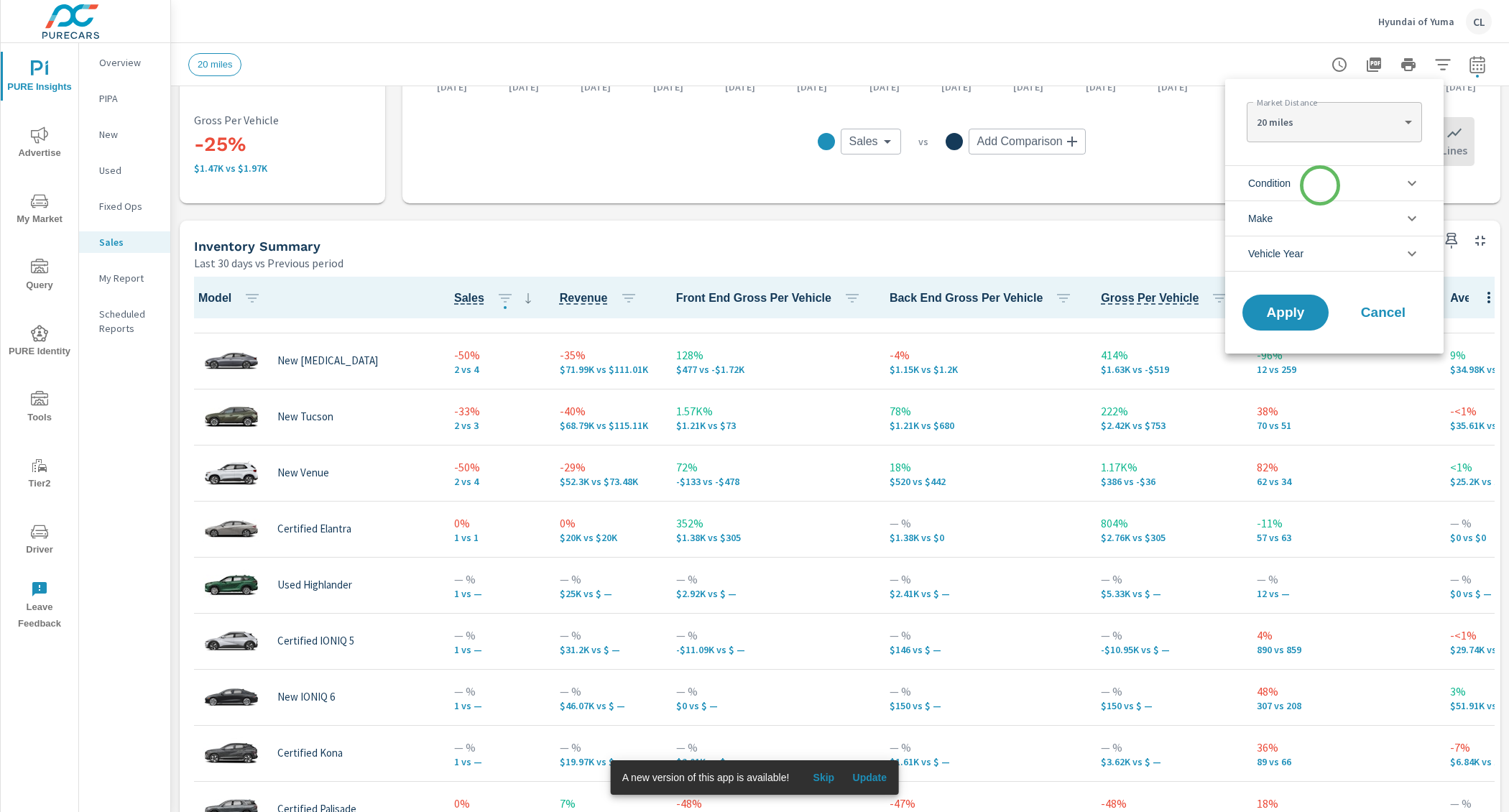
click at [1320, 185] on li "Condition" at bounding box center [1335, 183] width 219 height 35
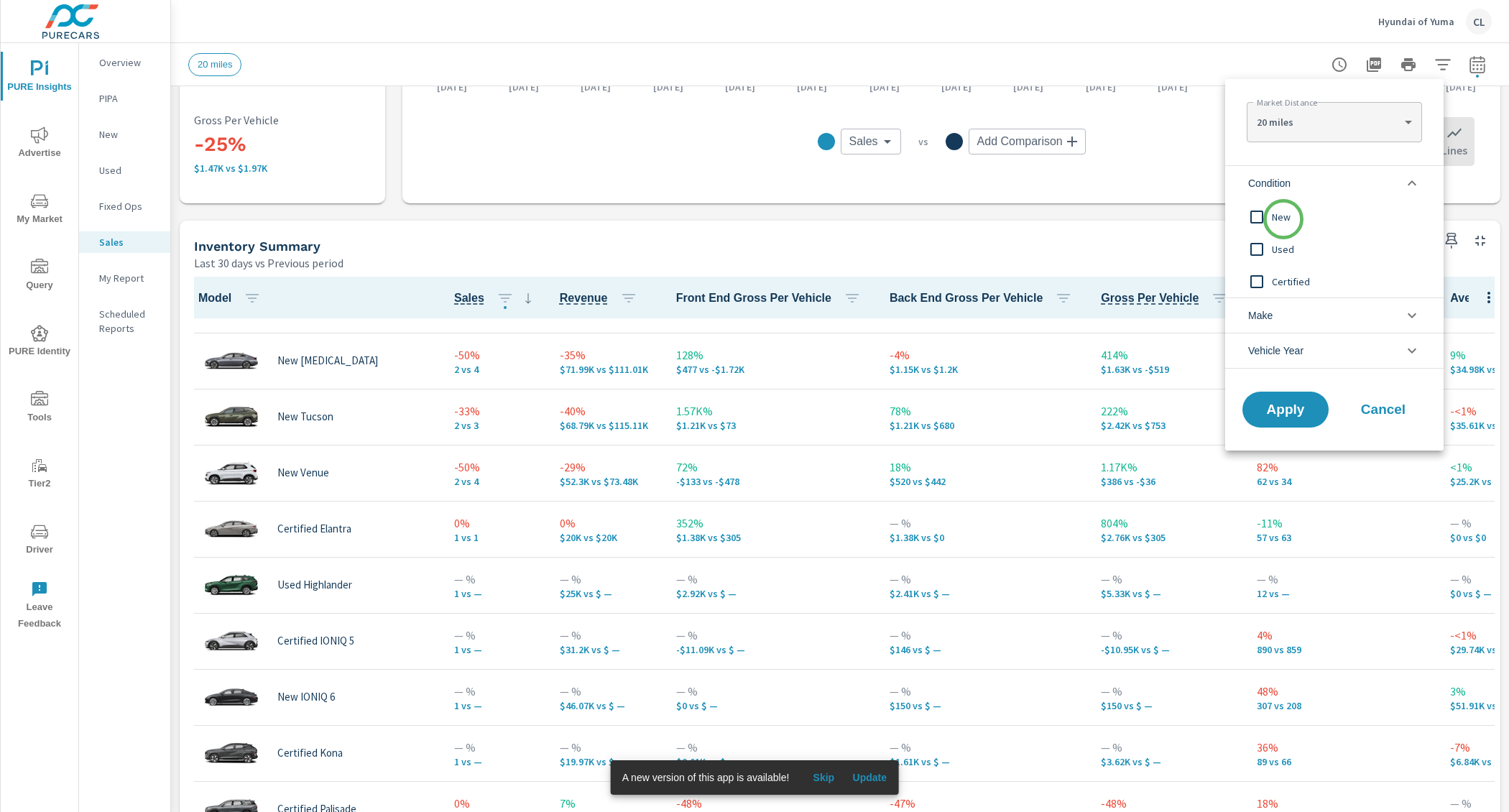
click at [1284, 219] on span "New" at bounding box center [1351, 217] width 157 height 18
click at [1292, 397] on button "Apply" at bounding box center [1286, 410] width 89 height 37
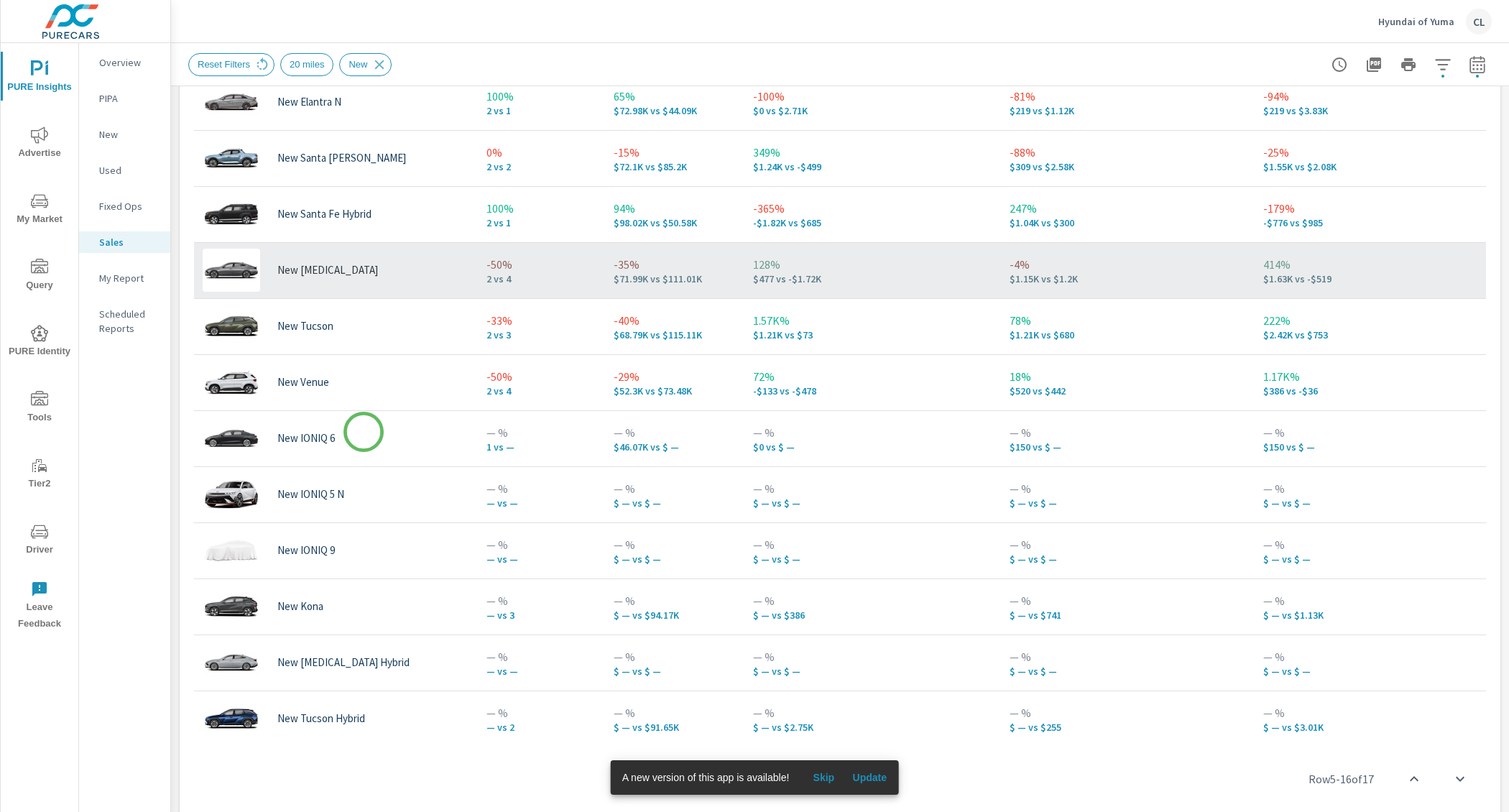
scroll to position [812, 0]
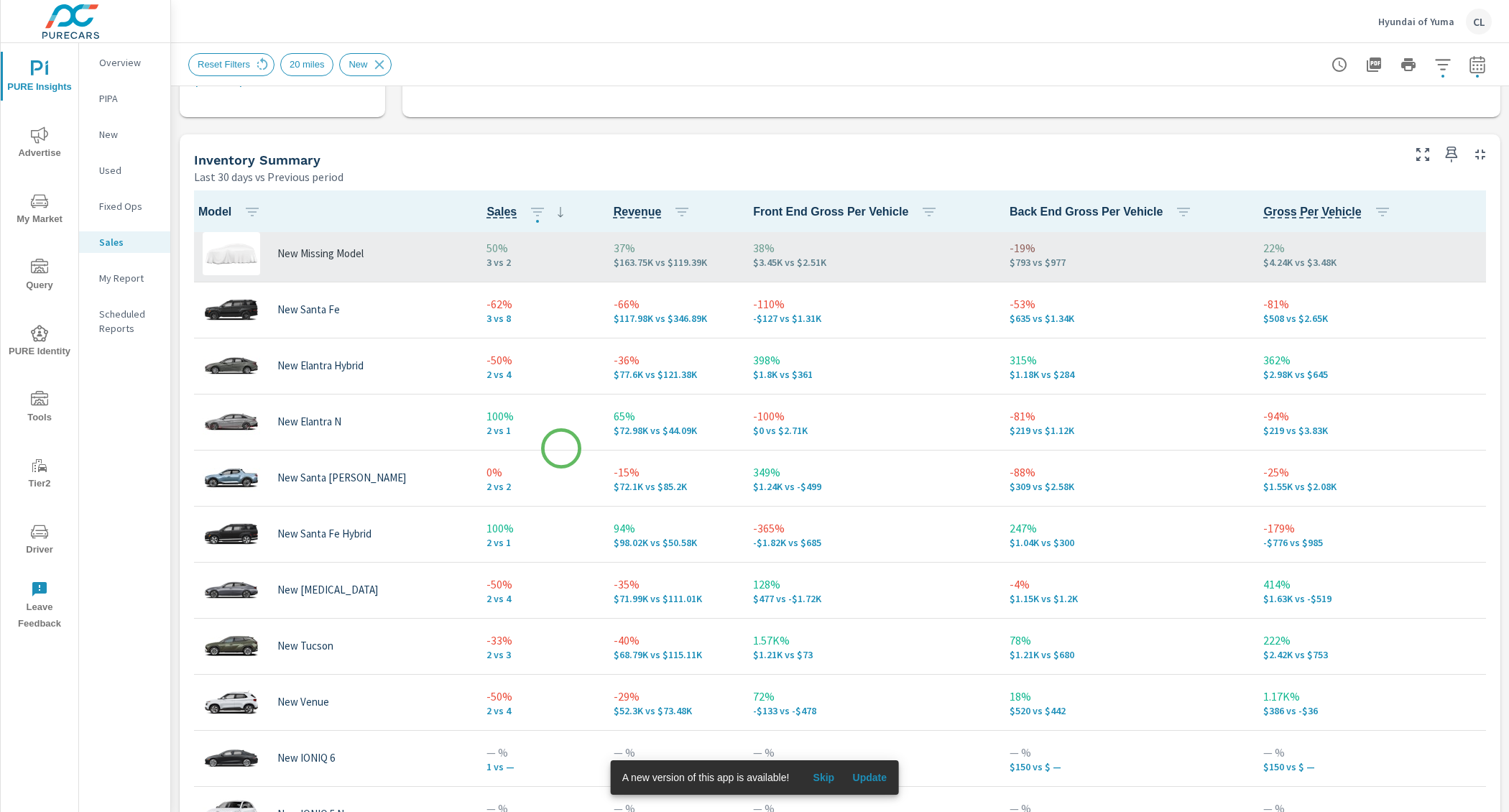
scroll to position [178, 0]
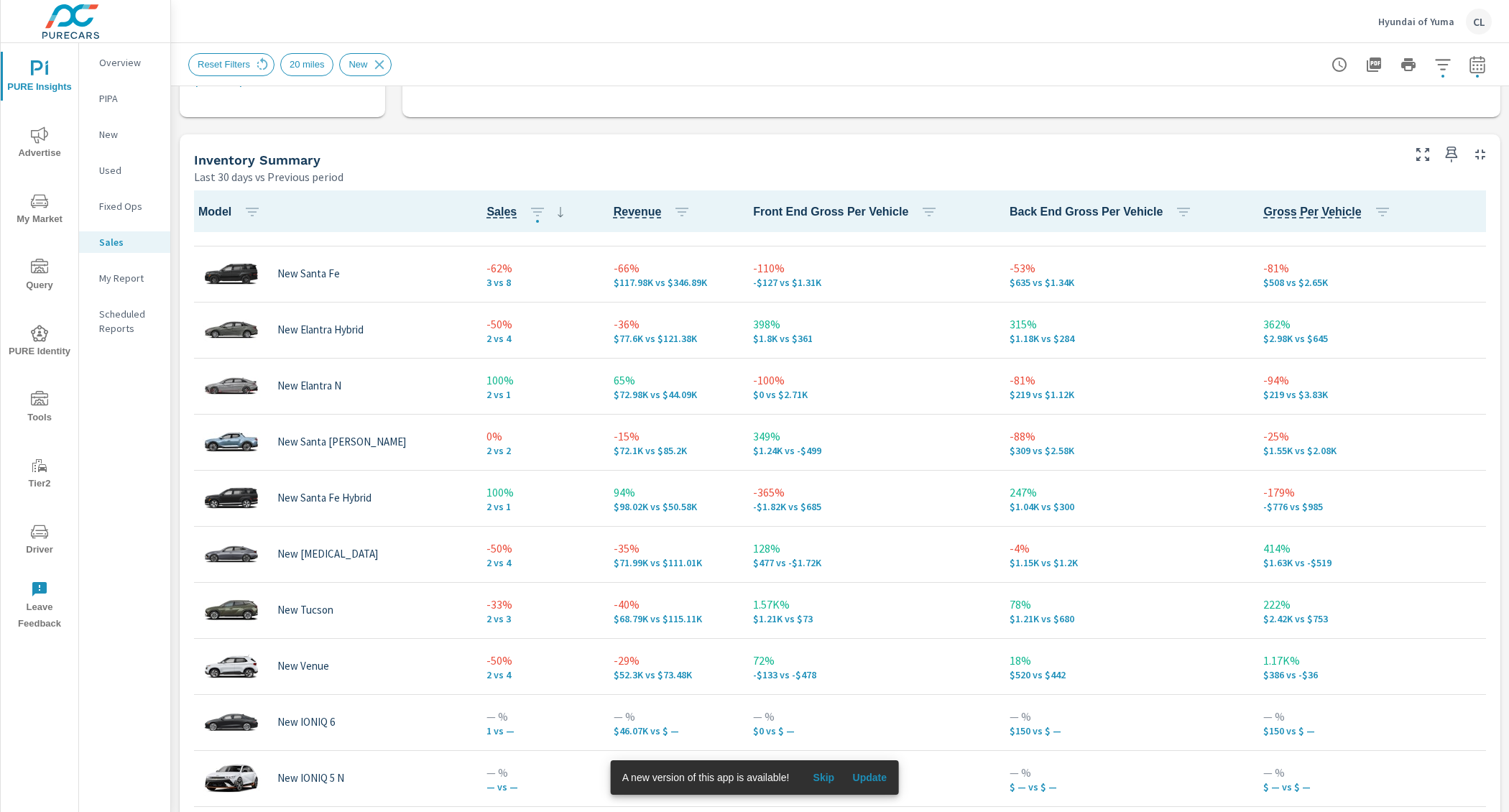
scroll to position [288, 0]
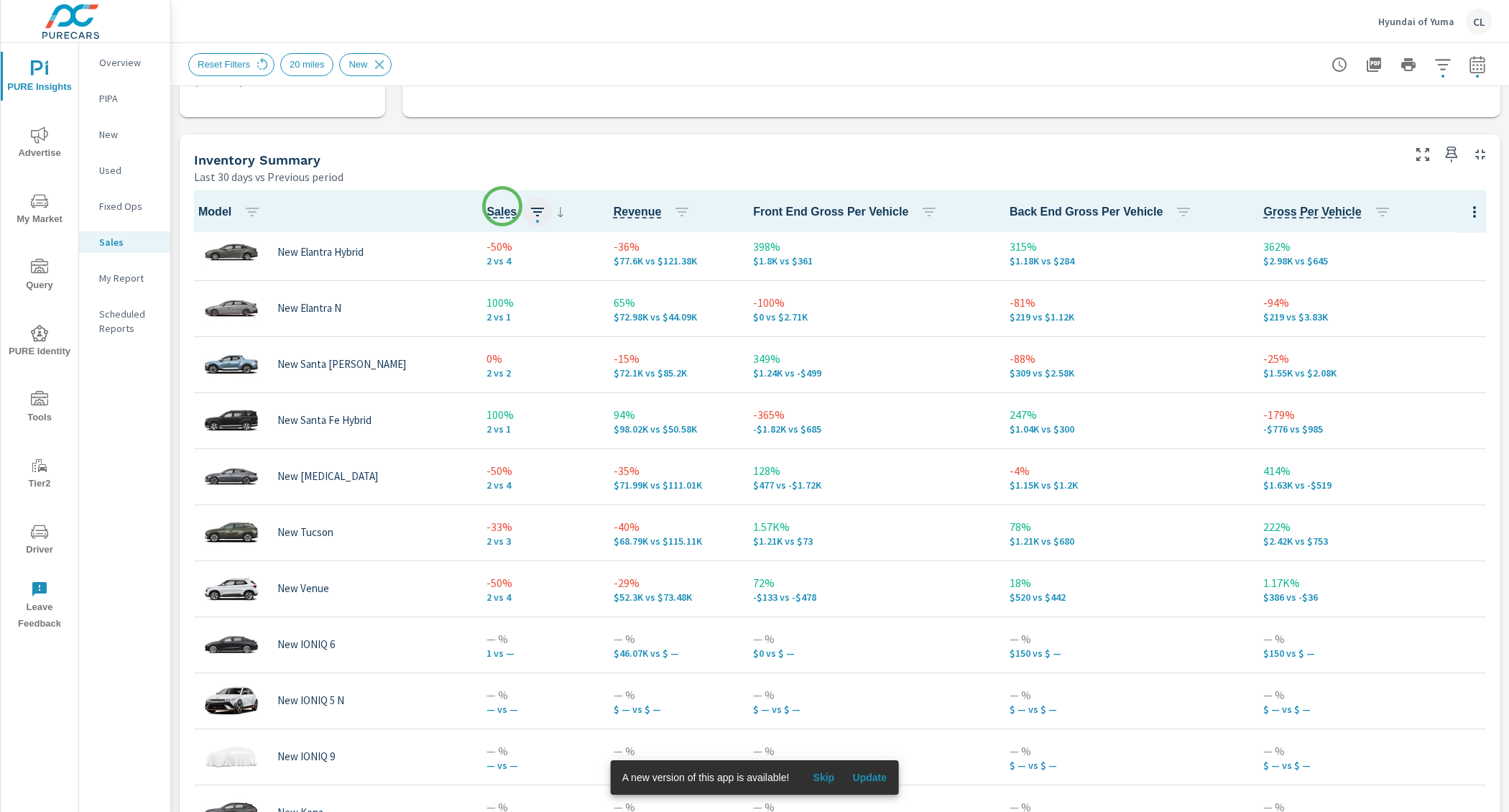
click at [529, 206] on icon "button" at bounding box center [537, 211] width 18 height 18
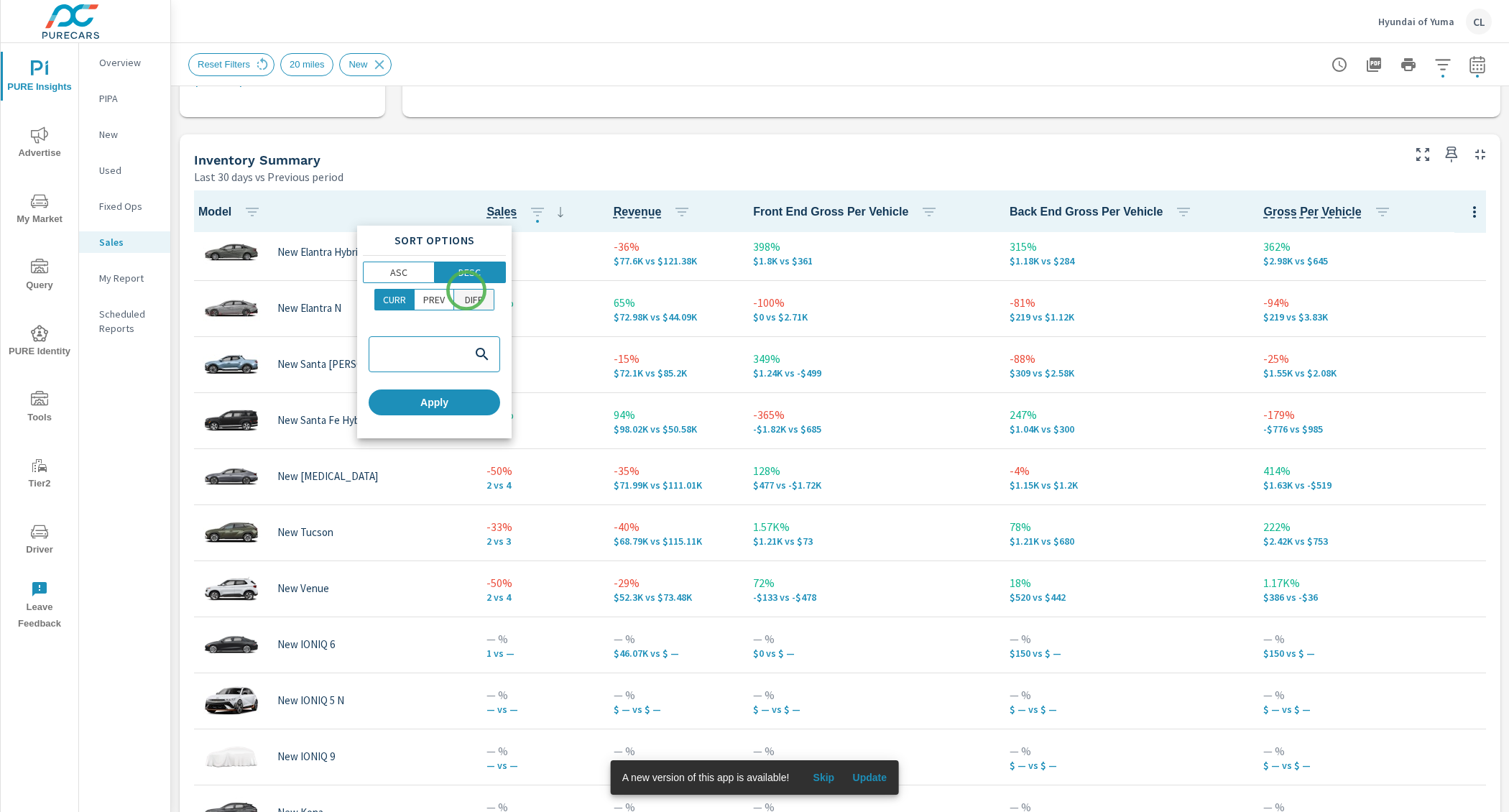
click at [468, 299] on p "DIFF" at bounding box center [473, 299] width 18 height 14
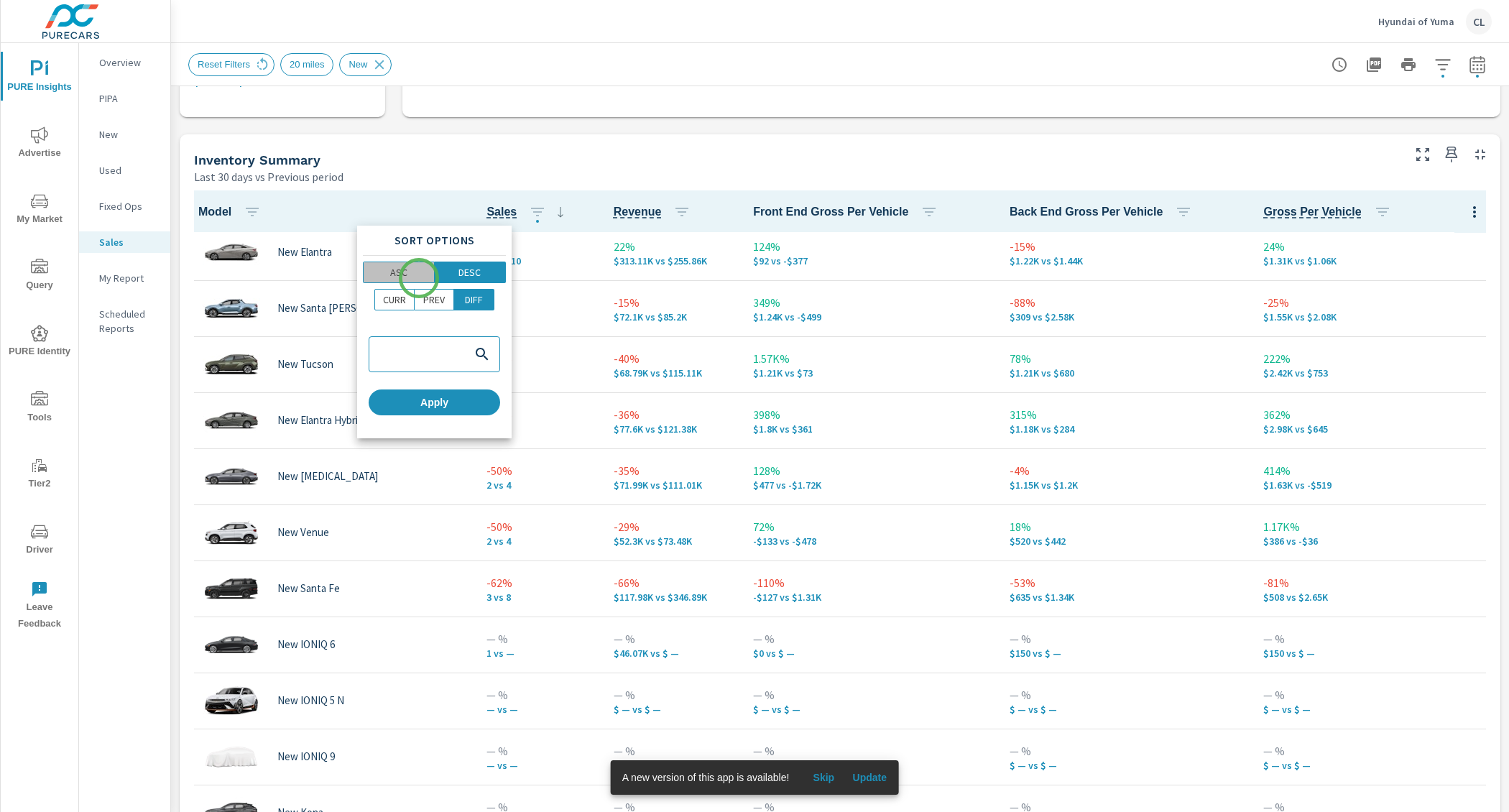
click at [419, 278] on span "ASC" at bounding box center [399, 272] width 61 height 14
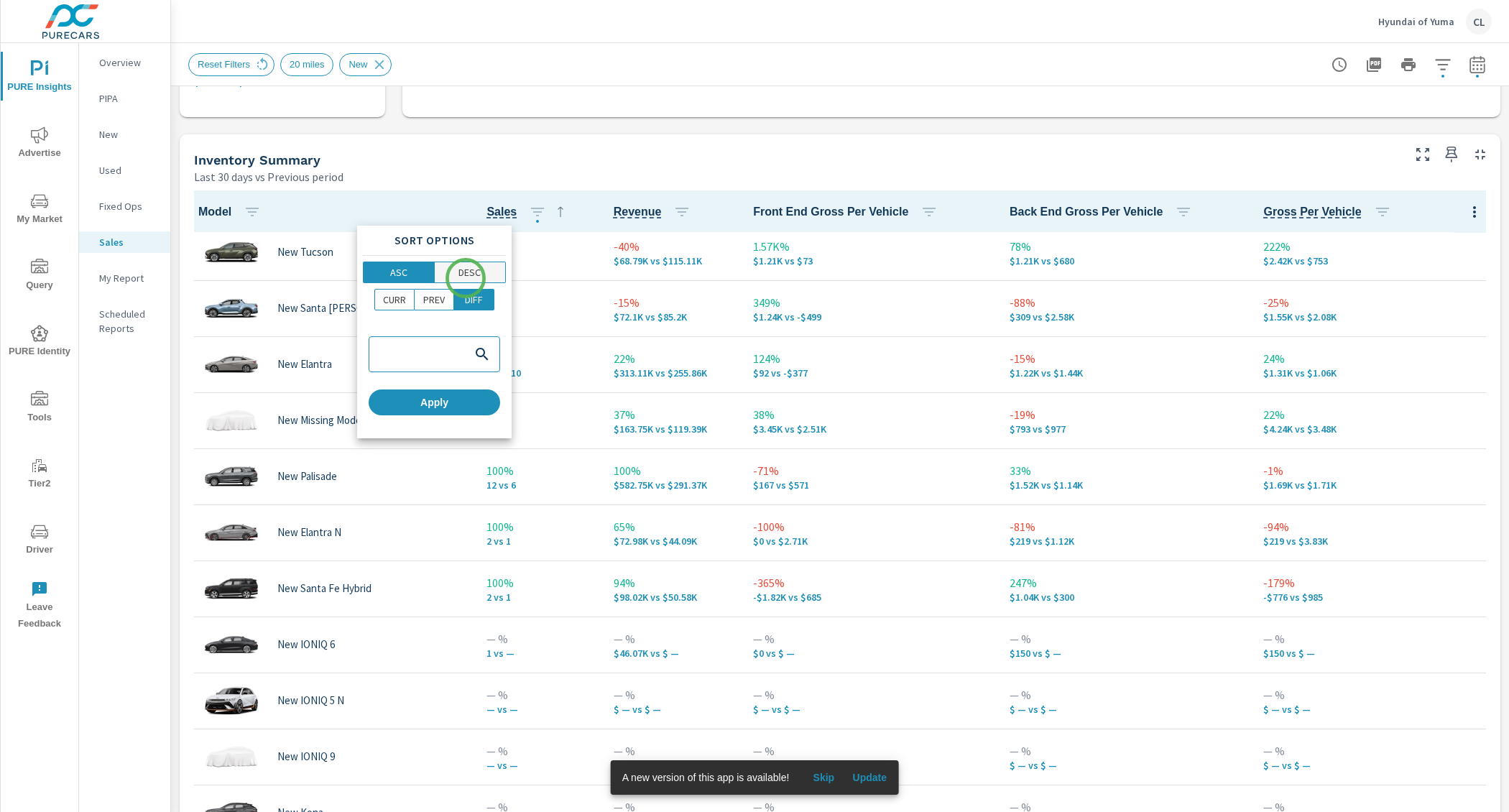
click at [466, 278] on p "DESC" at bounding box center [469, 272] width 22 height 14
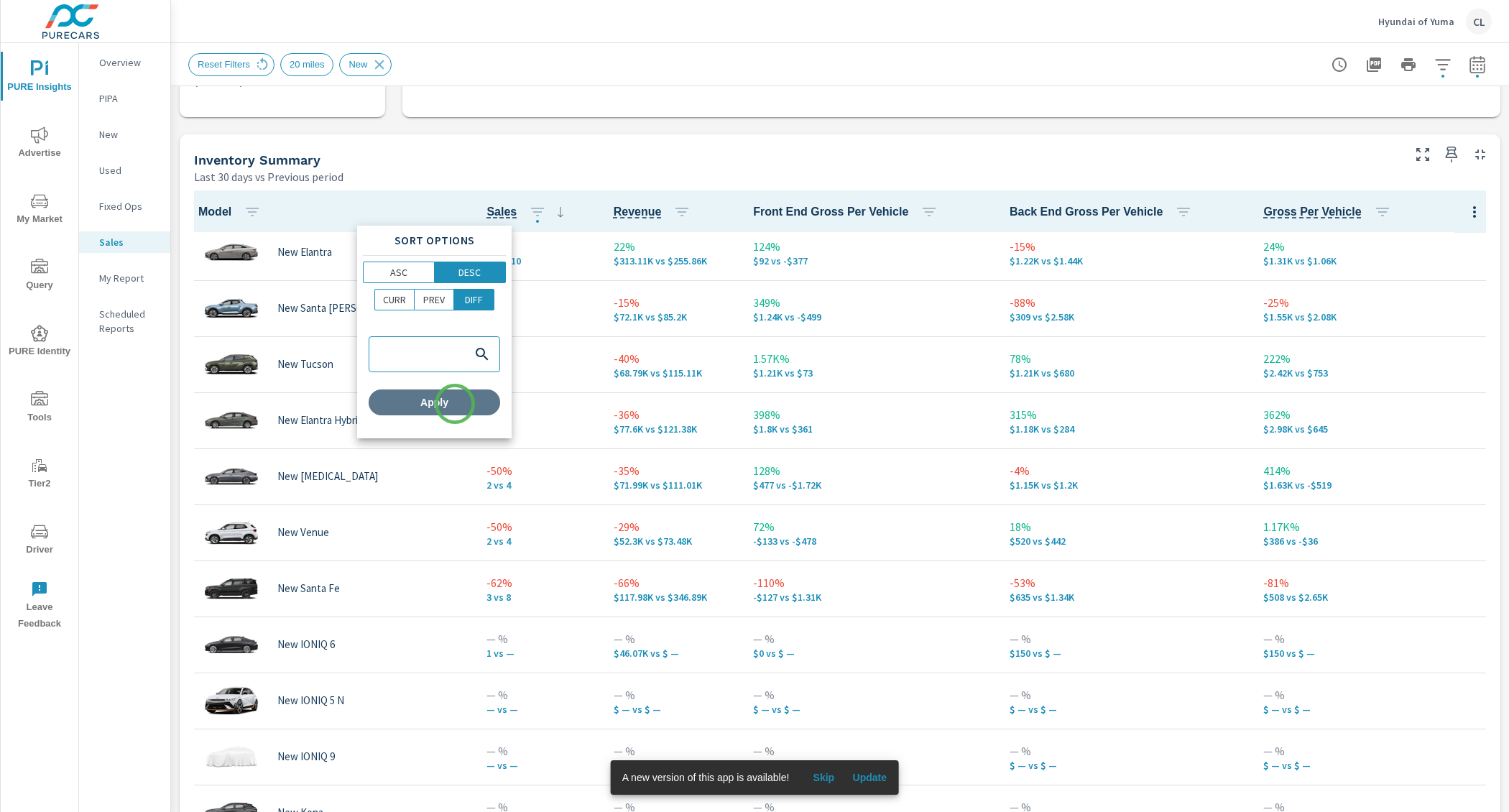
click at [455, 404] on span "Apply" at bounding box center [434, 402] width 120 height 13
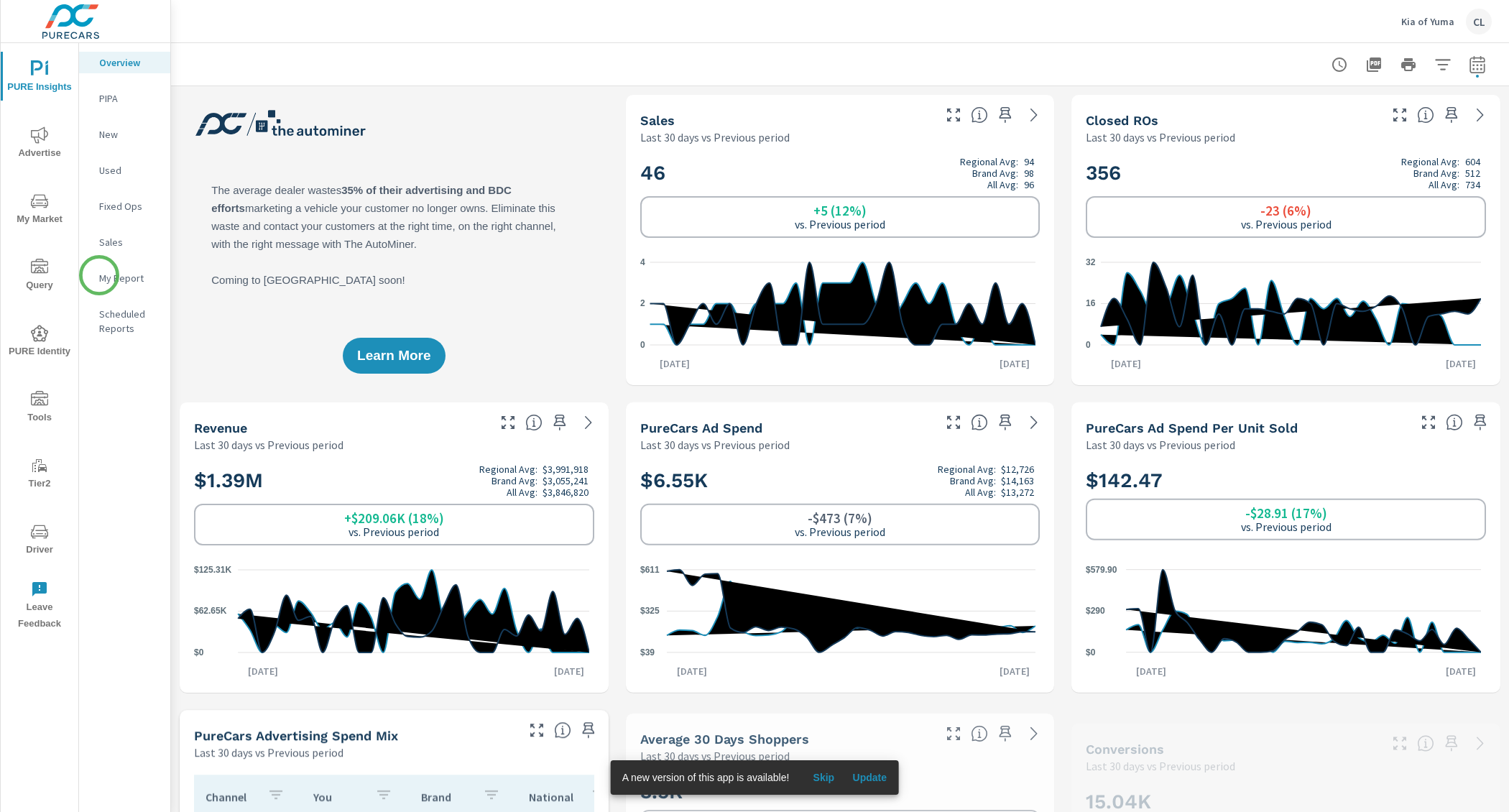
scroll to position [1, 0]
